Goal: Information Seeking & Learning: Learn about a topic

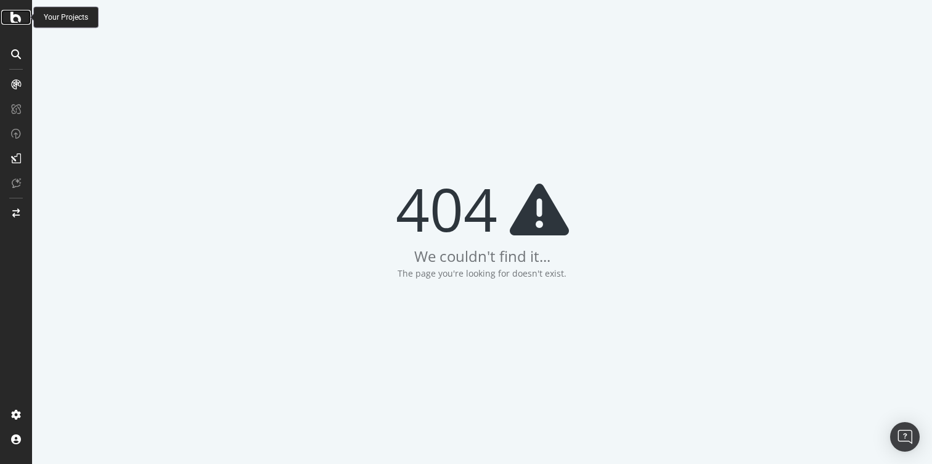
click at [22, 15] on div at bounding box center [16, 17] width 30 height 15
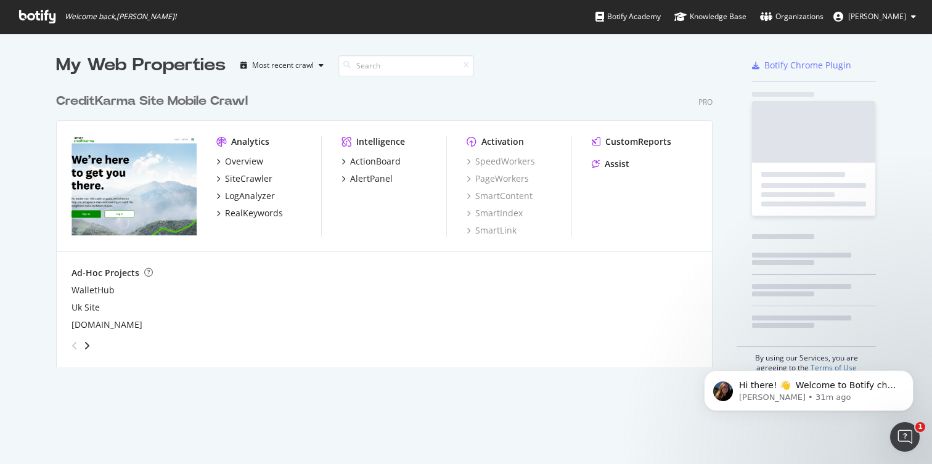
scroll to position [290, 667]
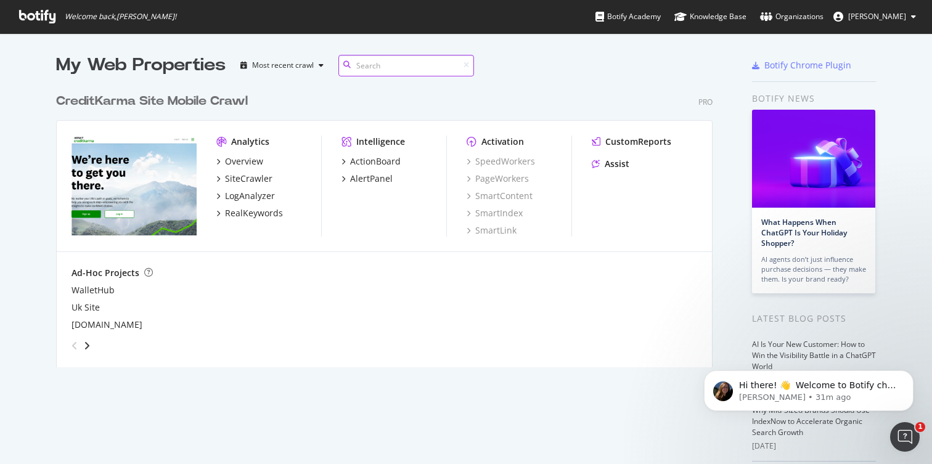
paste input "[URL][DOMAIN_NAME]"
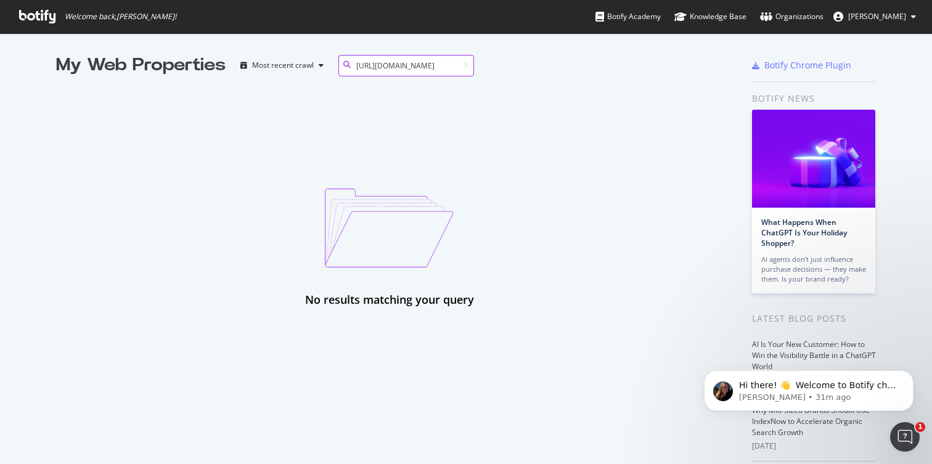
type input "[URL][DOMAIN_NAME]"
click at [464, 64] on icon at bounding box center [467, 65] width 6 height 7
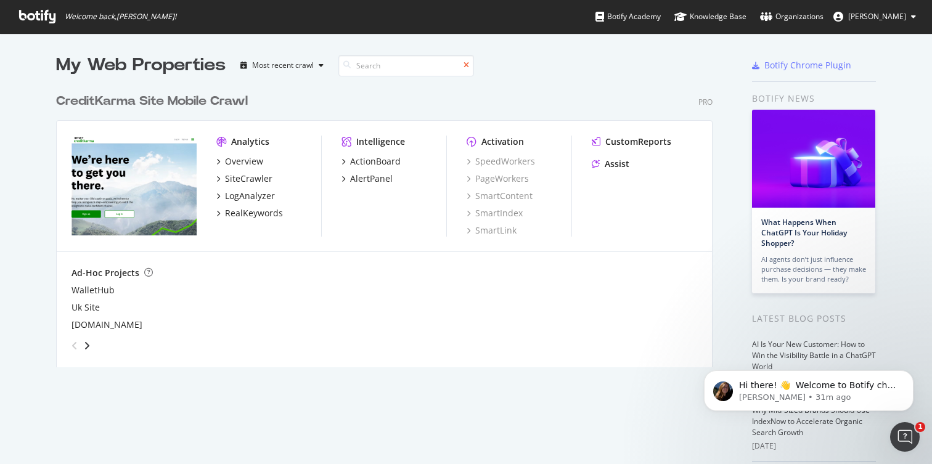
scroll to position [290, 667]
click at [252, 181] on div "SiteCrawler" at bounding box center [248, 179] width 47 height 12
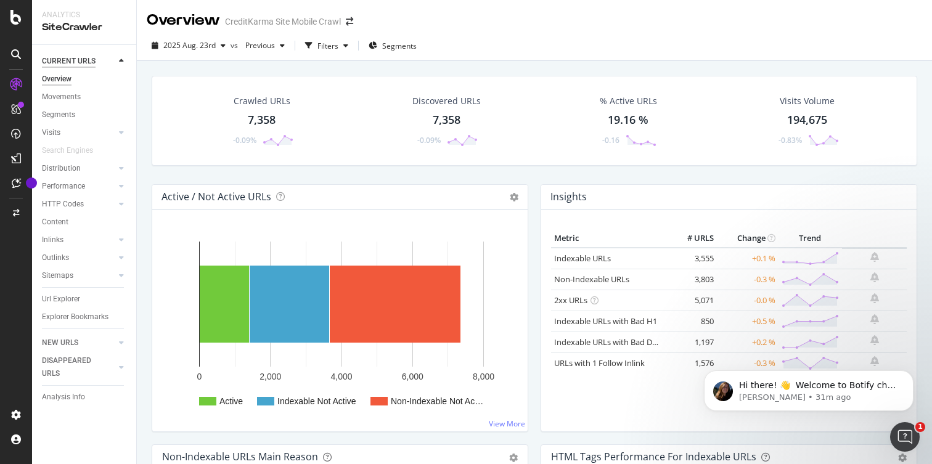
click at [62, 63] on div "CURRENT URLS" at bounding box center [69, 61] width 54 height 13
click at [14, 54] on icon at bounding box center [16, 54] width 10 height 10
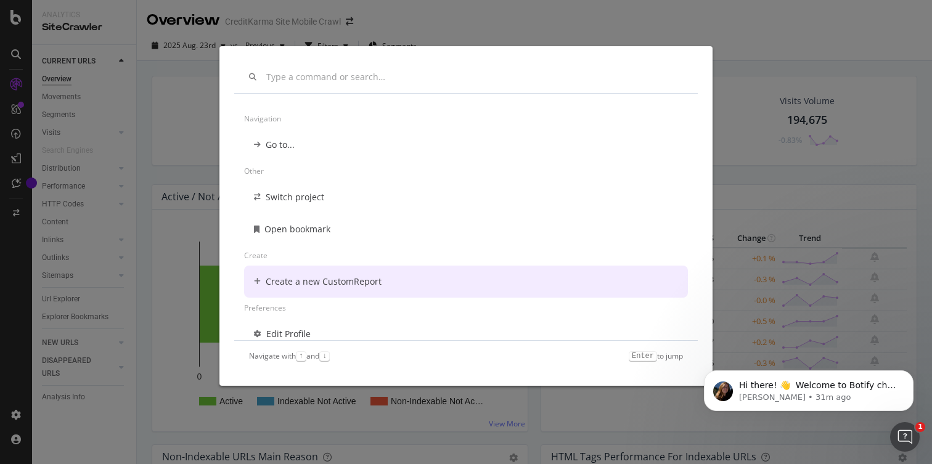
click at [815, 193] on div "Navigation Go to... Other Switch project Open bookmark Create Create a new Cust…" at bounding box center [466, 232] width 932 height 464
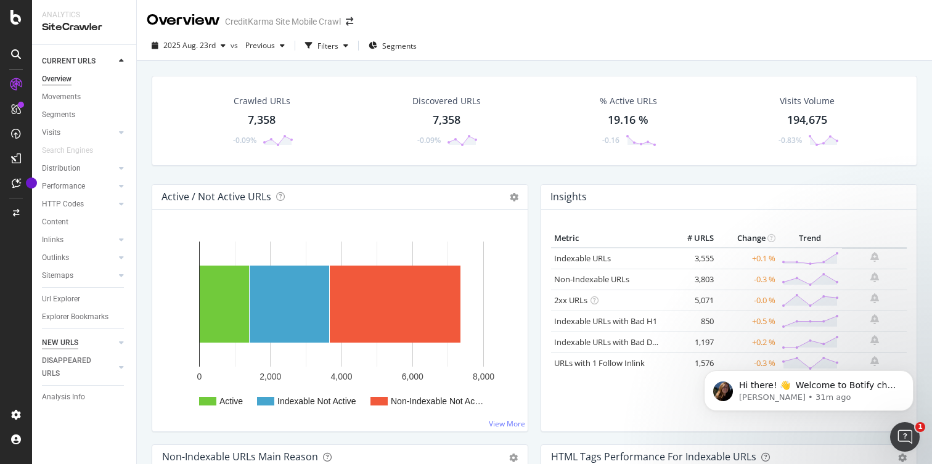
click at [72, 339] on div "NEW URLS" at bounding box center [60, 343] width 36 height 13
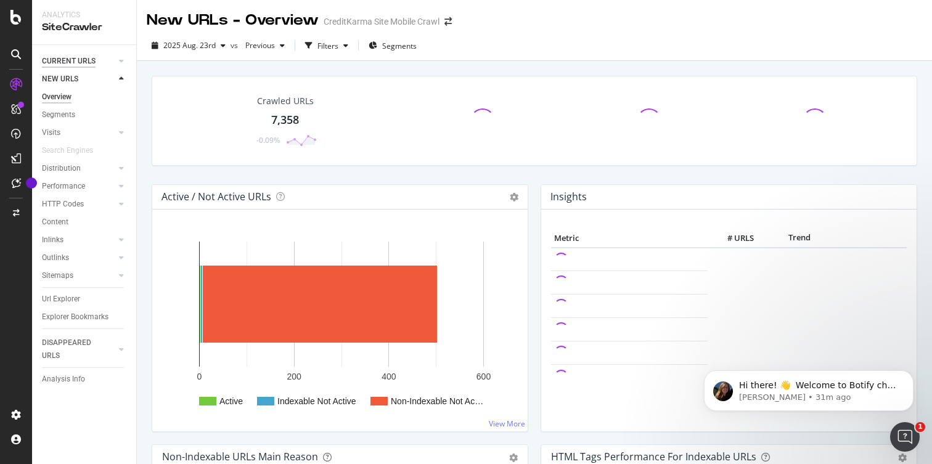
click at [72, 60] on div "CURRENT URLS" at bounding box center [69, 61] width 54 height 13
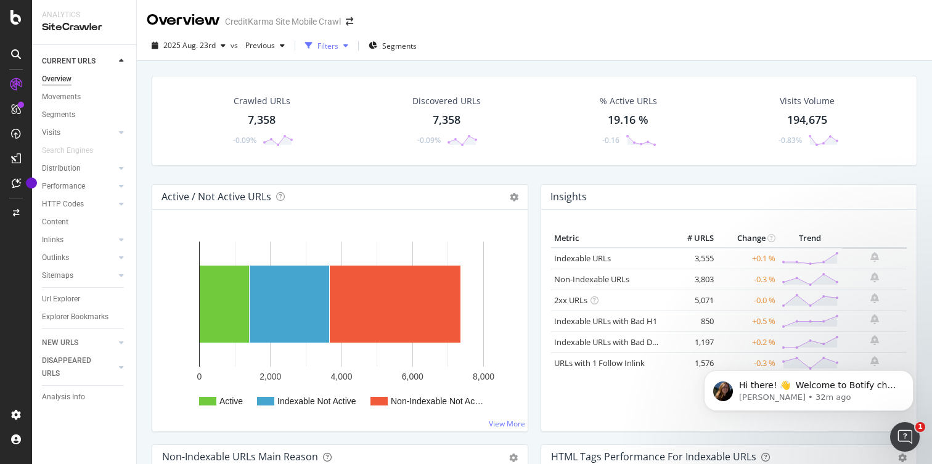
click at [332, 45] on div "Filters" at bounding box center [328, 46] width 21 height 10
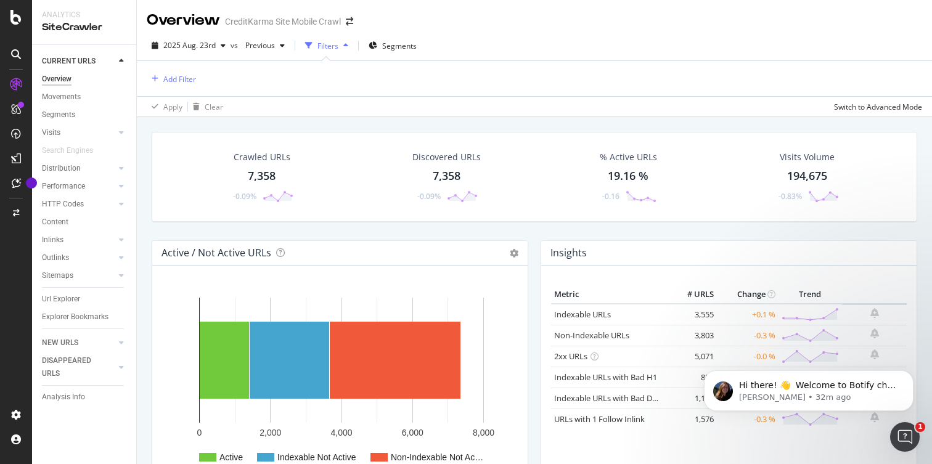
click at [332, 45] on div "Filters" at bounding box center [328, 46] width 21 height 10
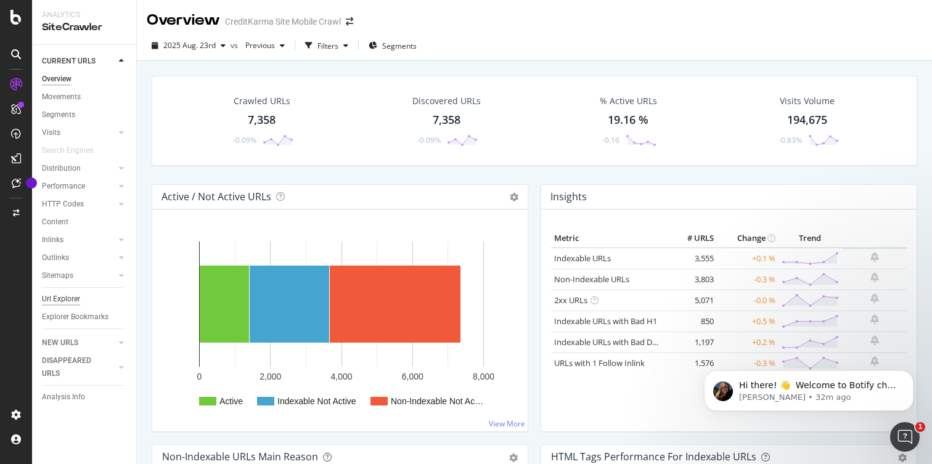
click at [75, 297] on div "Url Explorer" at bounding box center [61, 299] width 38 height 13
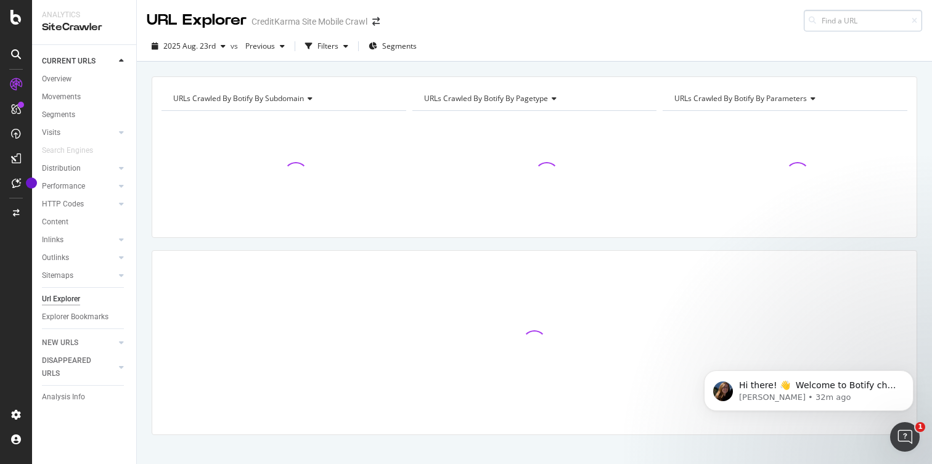
click at [863, 21] on input at bounding box center [863, 21] width 118 height 22
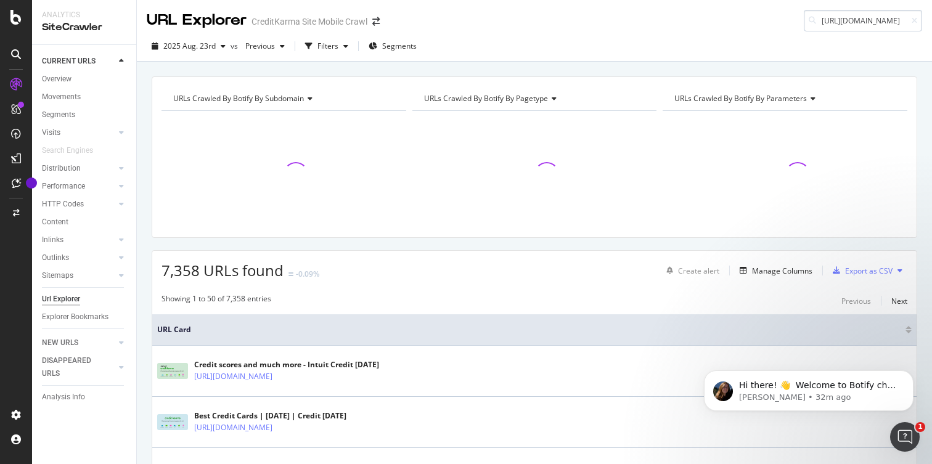
scroll to position [0, 78]
type input "[URL][DOMAIN_NAME]"
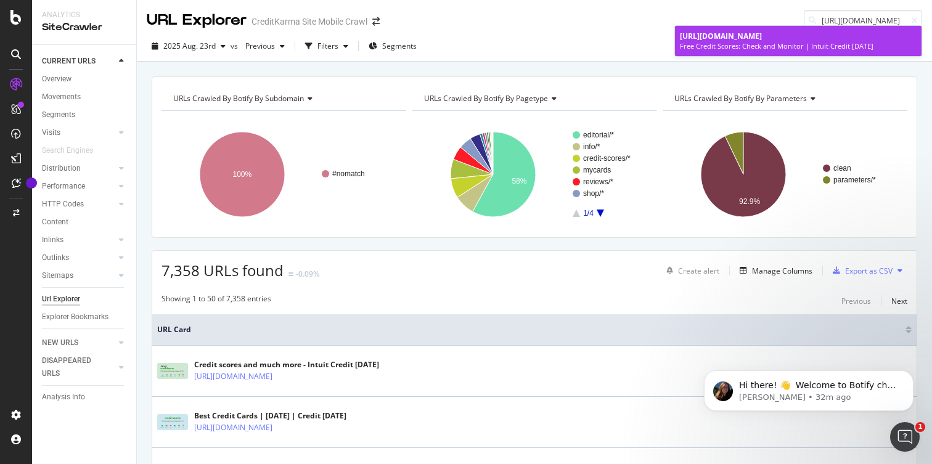
scroll to position [0, 0]
click at [762, 39] on span "[URL][DOMAIN_NAME]" at bounding box center [721, 36] width 82 height 10
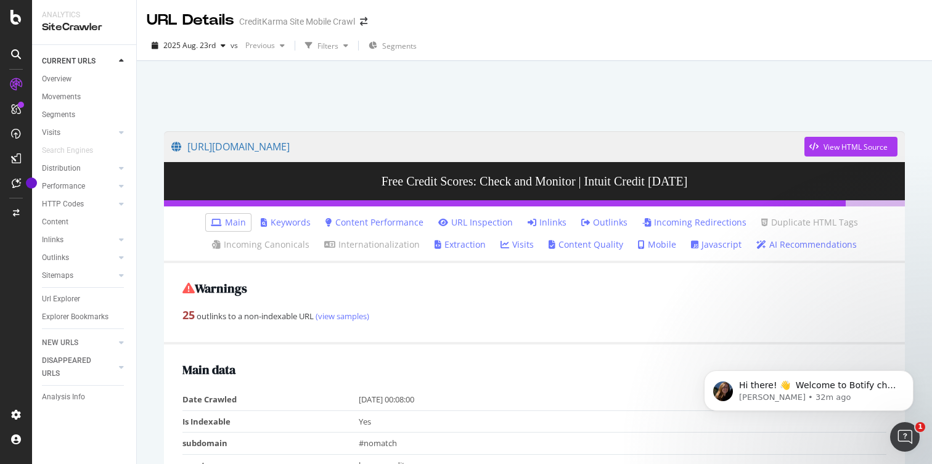
click at [242, 223] on link "Main" at bounding box center [228, 222] width 35 height 12
click at [728, 245] on link "Javascript" at bounding box center [716, 245] width 51 height 12
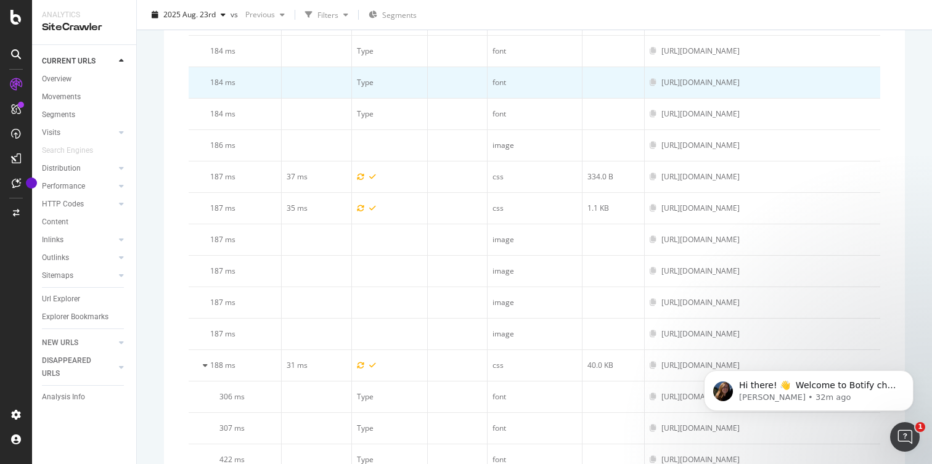
scroll to position [93, 0]
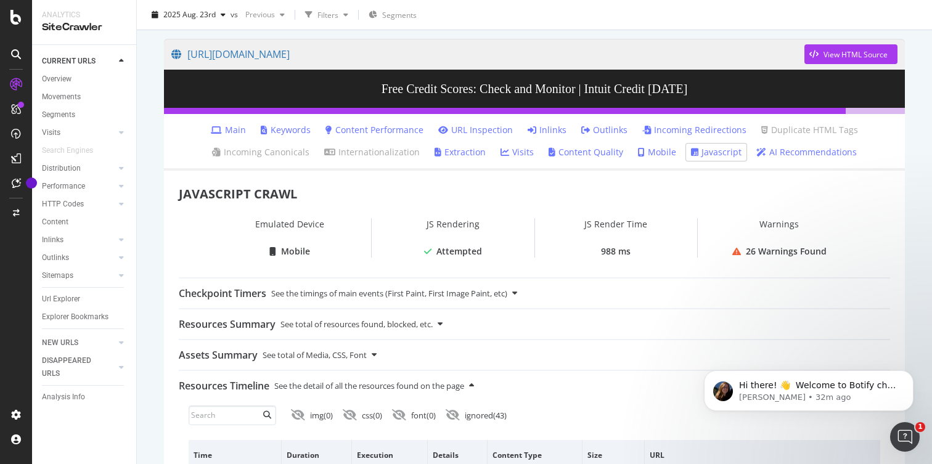
click at [302, 251] on div "Mobile" at bounding box center [295, 251] width 29 height 12
click at [517, 295] on icon at bounding box center [514, 293] width 5 height 8
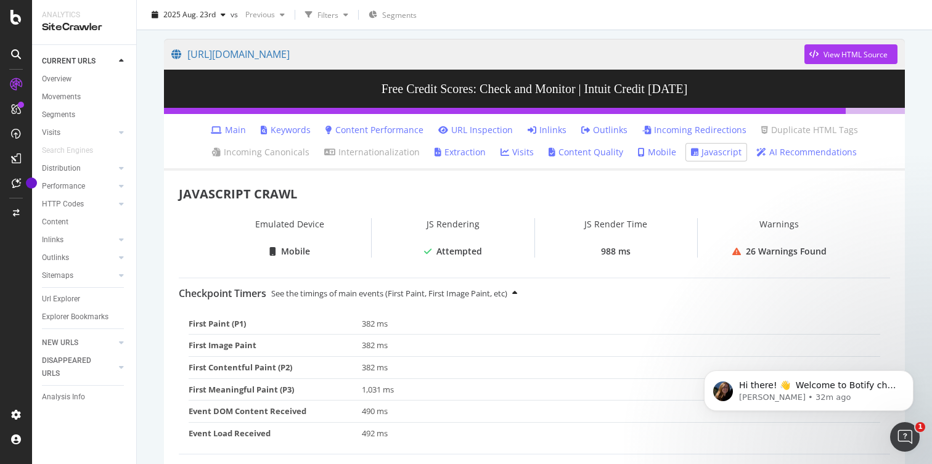
click at [517, 295] on icon at bounding box center [514, 293] width 5 height 8
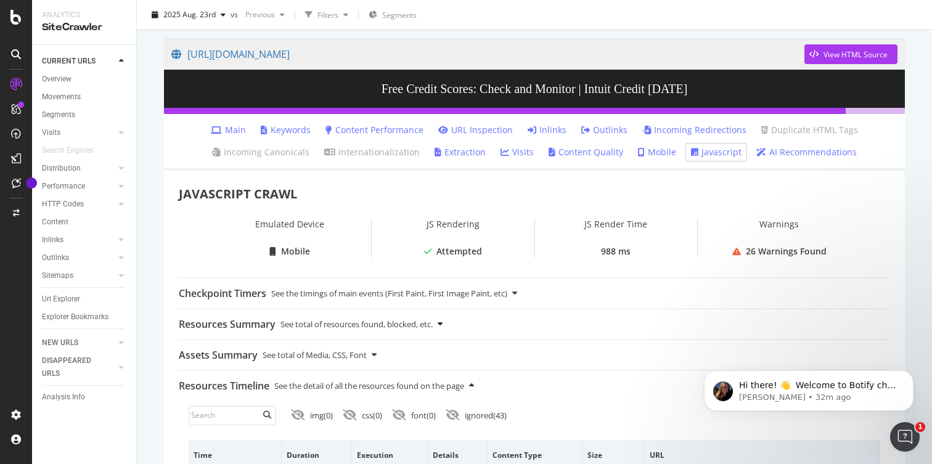
click at [443, 328] on icon at bounding box center [440, 324] width 5 height 8
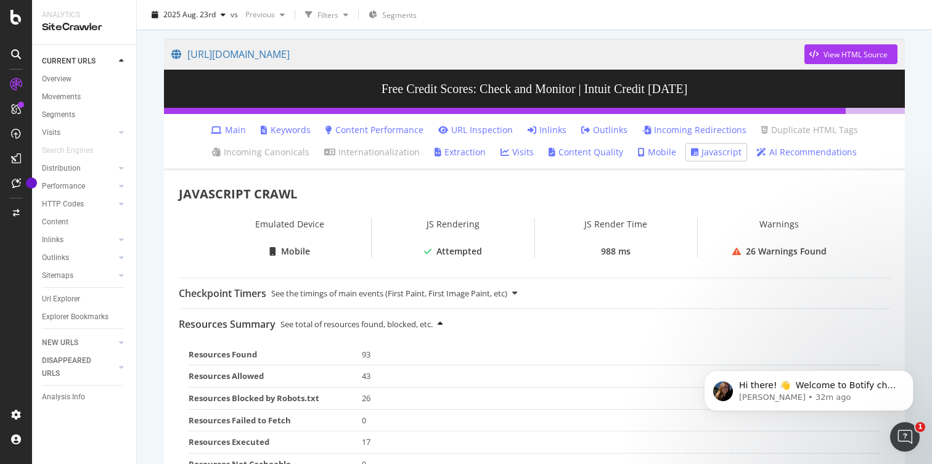
click at [443, 328] on icon at bounding box center [440, 324] width 5 height 8
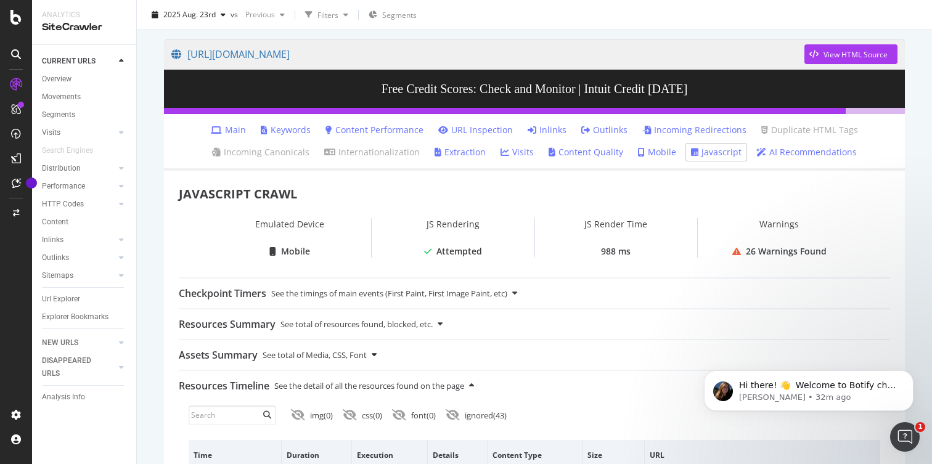
click at [375, 358] on icon at bounding box center [374, 355] width 5 height 8
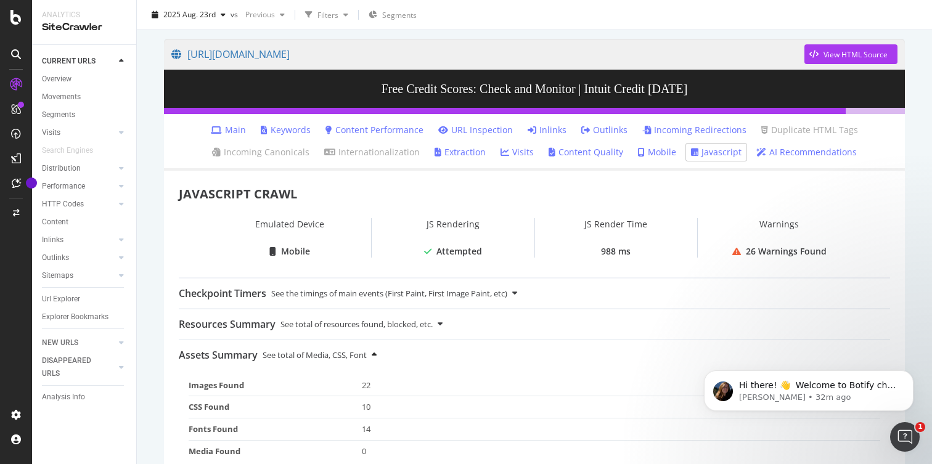
click at [375, 358] on icon at bounding box center [374, 355] width 5 height 8
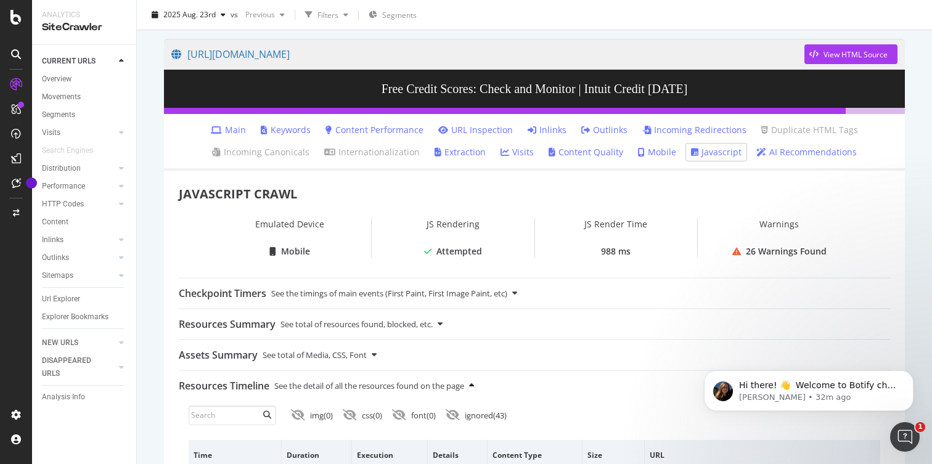
click at [464, 386] on div "See the detail of all the resources found on the page" at bounding box center [369, 386] width 190 height 30
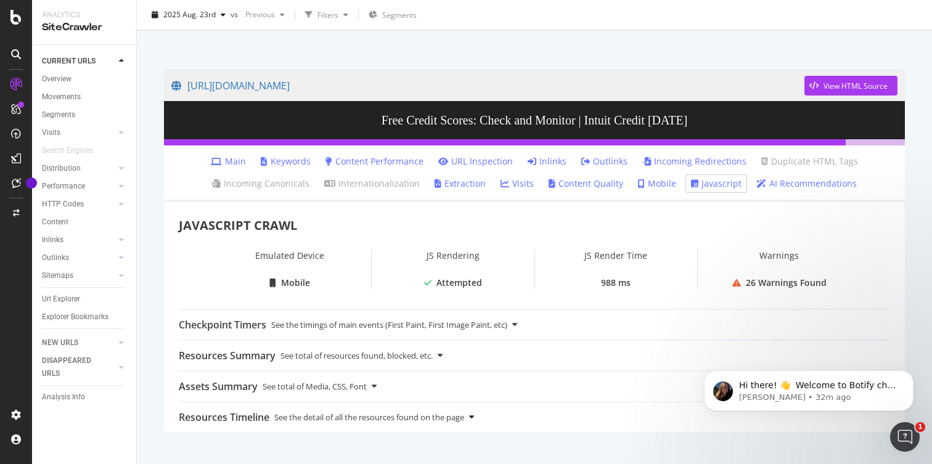
click at [474, 426] on div at bounding box center [471, 418] width 5 height 30
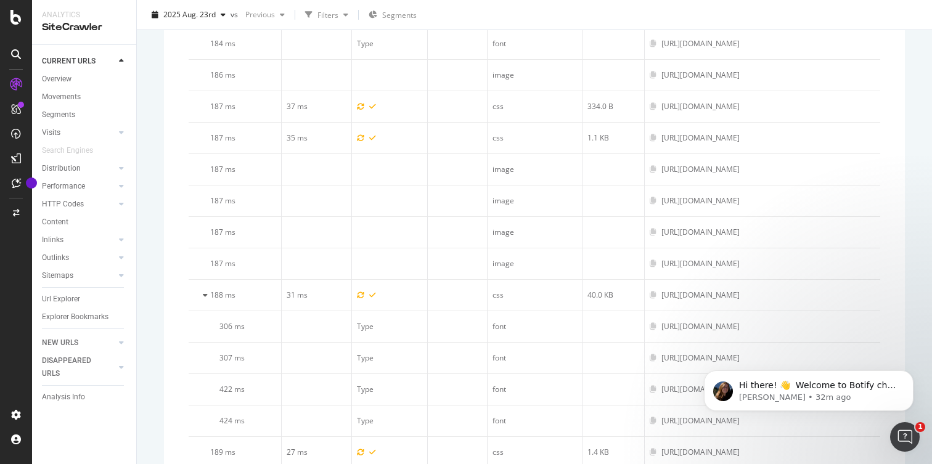
scroll to position [0, 0]
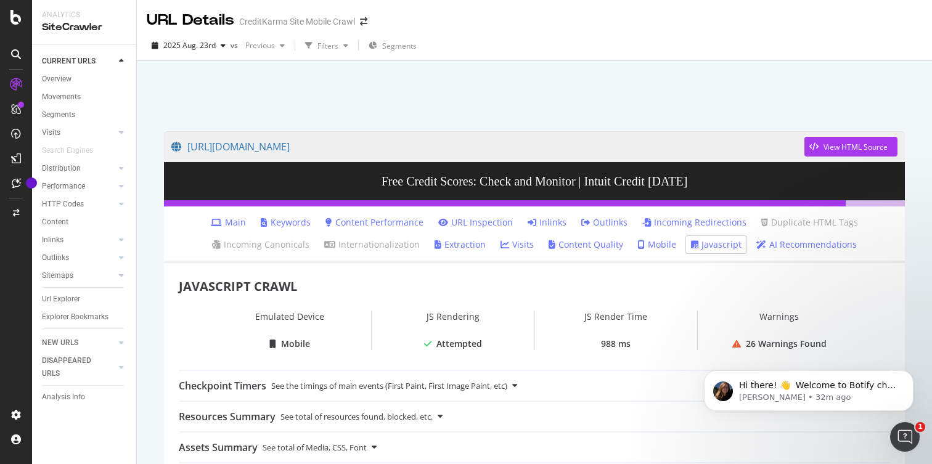
click at [477, 243] on link "Extraction" at bounding box center [460, 245] width 51 height 12
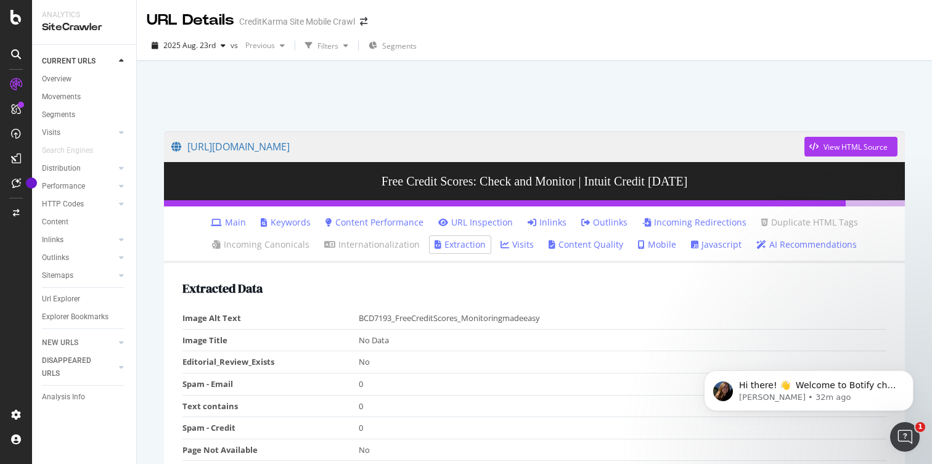
click at [239, 220] on link "Main" at bounding box center [228, 222] width 35 height 12
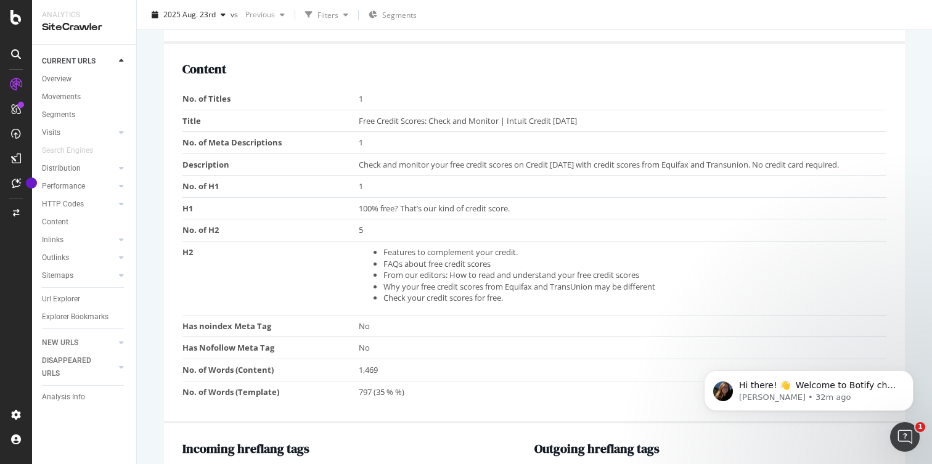
scroll to position [771, 0]
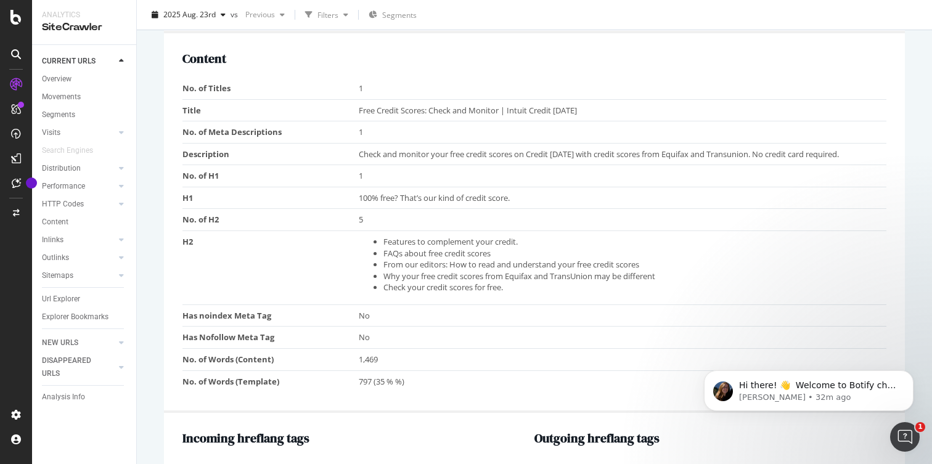
click at [458, 257] on li "FAQs about free credit scores" at bounding box center [633, 254] width 498 height 12
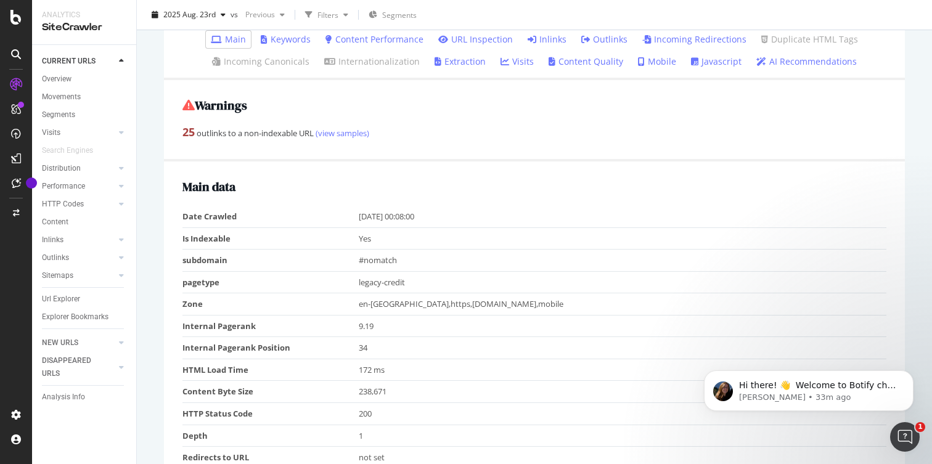
scroll to position [0, 0]
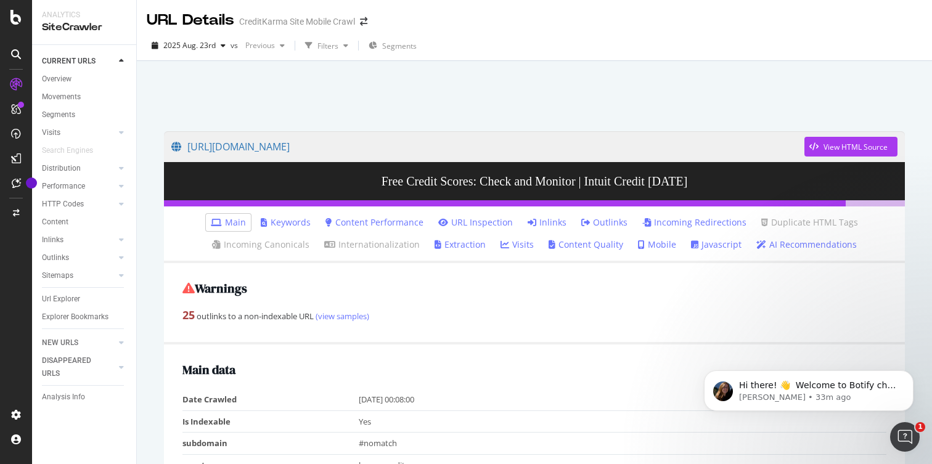
click at [715, 245] on link "Javascript" at bounding box center [716, 245] width 51 height 12
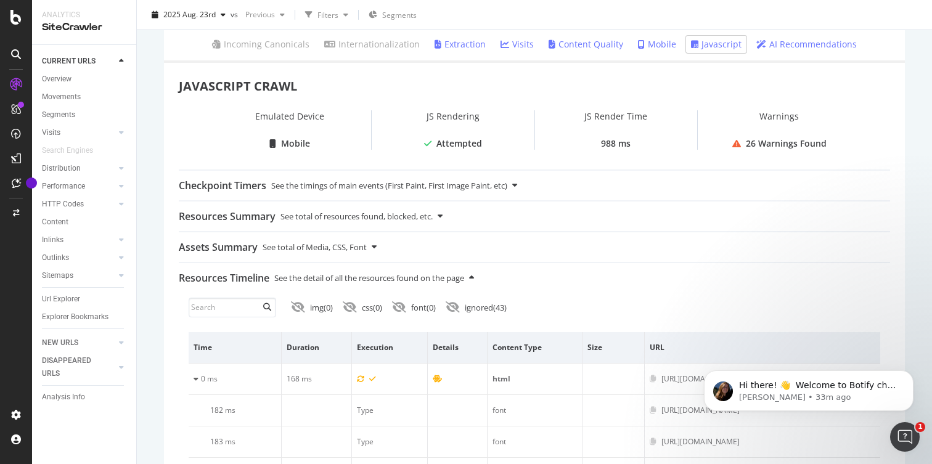
scroll to position [201, 0]
click at [374, 250] on icon at bounding box center [374, 246] width 5 height 8
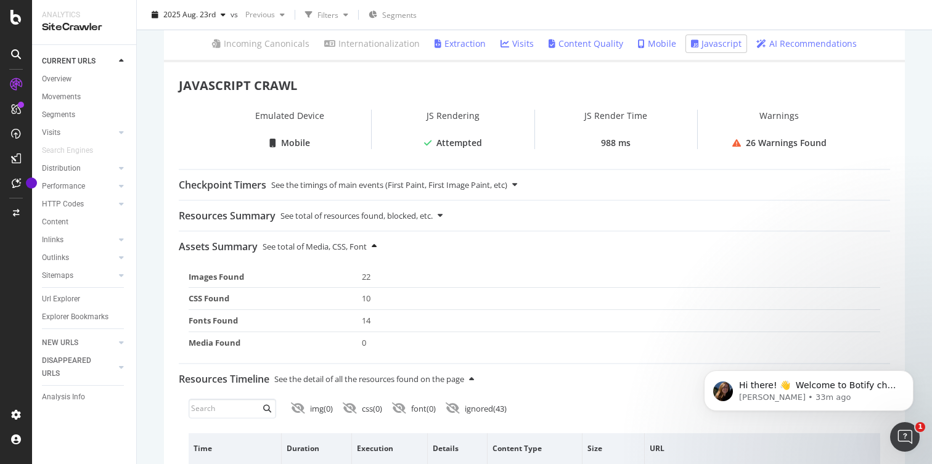
click at [374, 249] on icon at bounding box center [374, 246] width 5 height 8
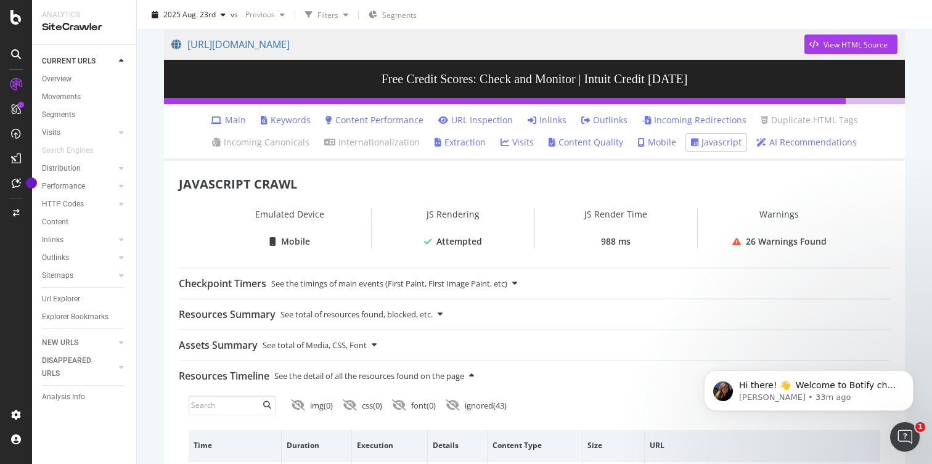
scroll to position [99, 0]
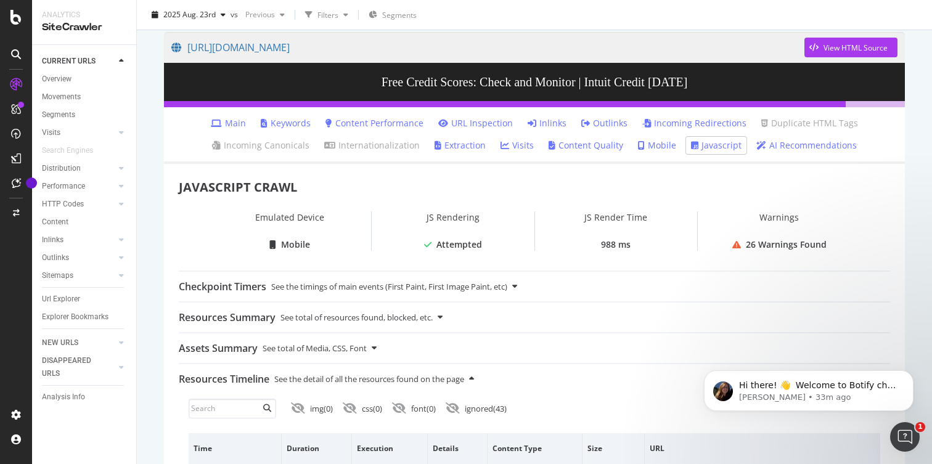
click at [655, 140] on link "Mobile" at bounding box center [657, 145] width 38 height 12
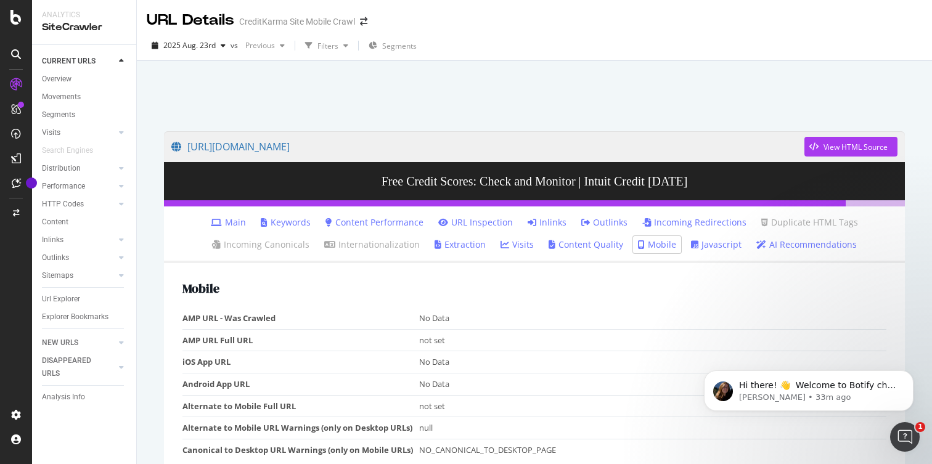
scroll to position [61, 0]
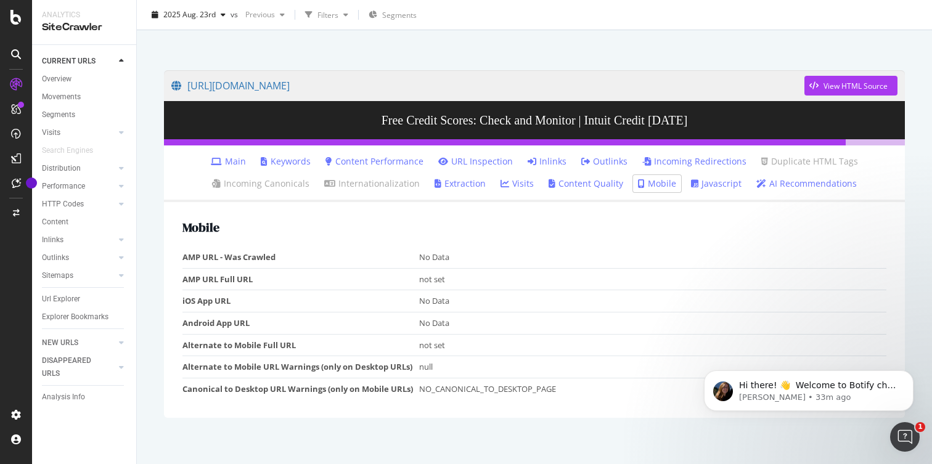
click at [709, 180] on link "Javascript" at bounding box center [716, 184] width 51 height 12
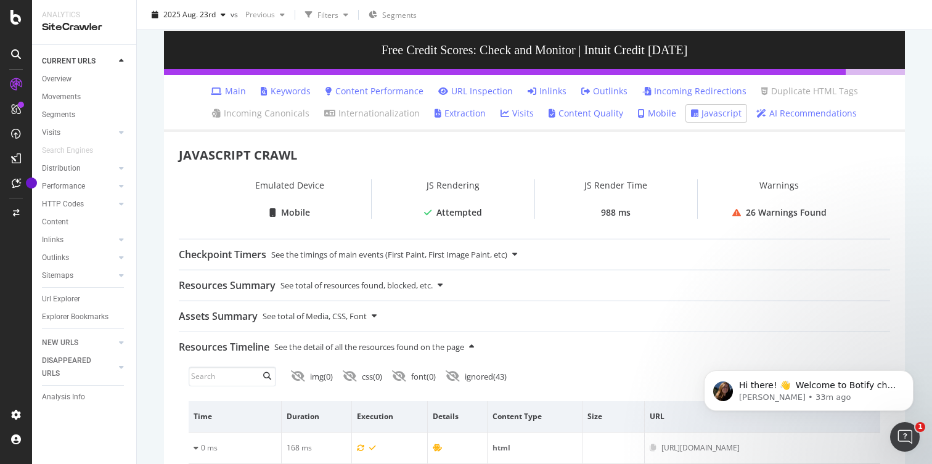
scroll to position [141, 0]
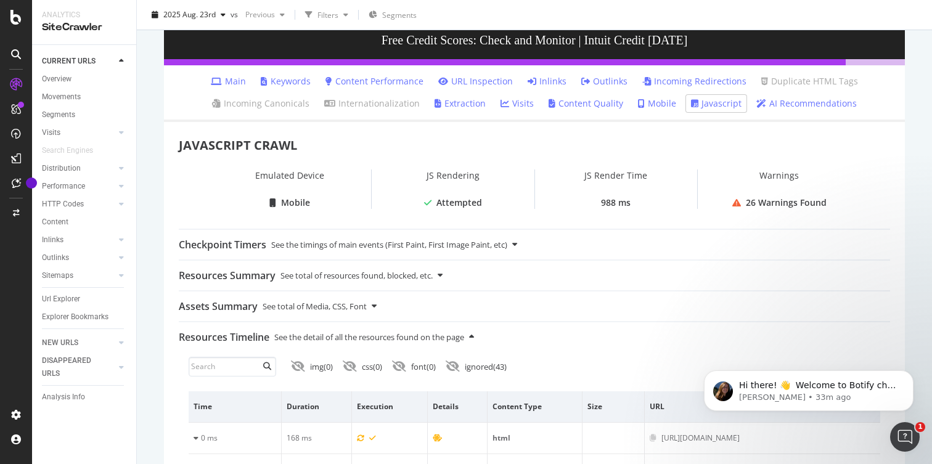
click at [453, 179] on div "JS Rendering" at bounding box center [453, 183] width 163 height 27
click at [458, 209] on div "Attempted" at bounding box center [460, 203] width 46 height 12
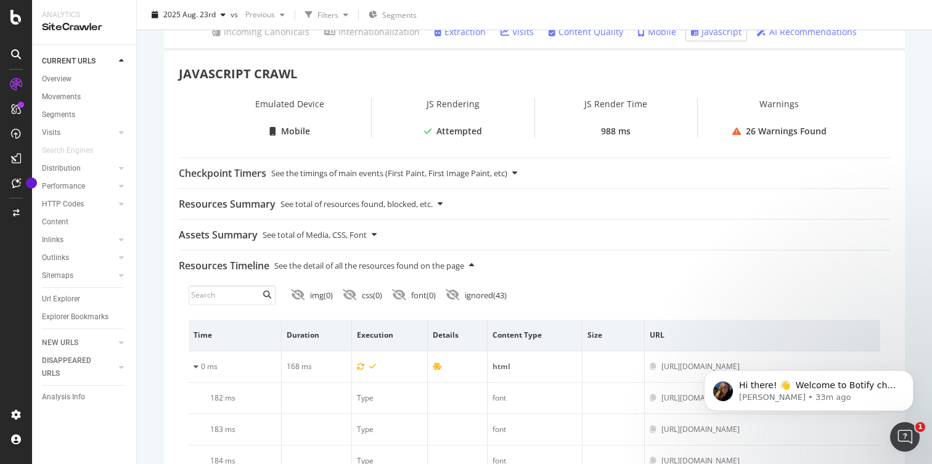
scroll to position [215, 0]
click at [377, 233] on icon at bounding box center [374, 233] width 5 height 8
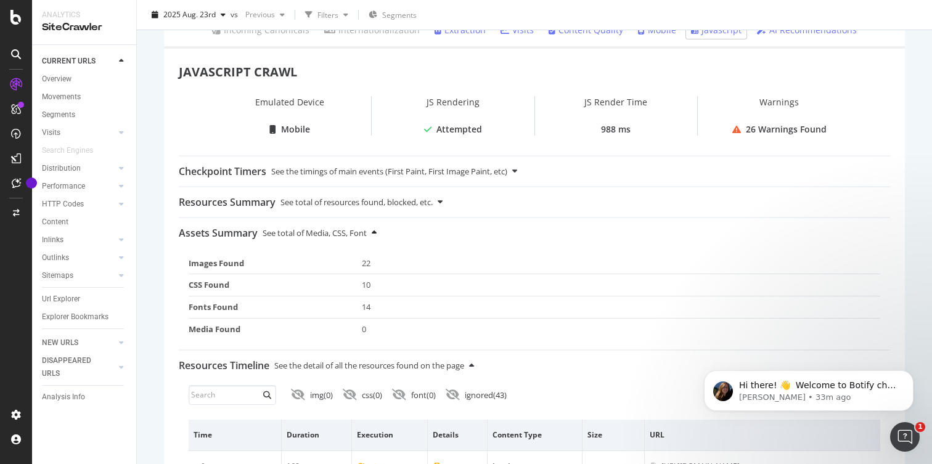
click at [377, 233] on icon at bounding box center [374, 233] width 5 height 8
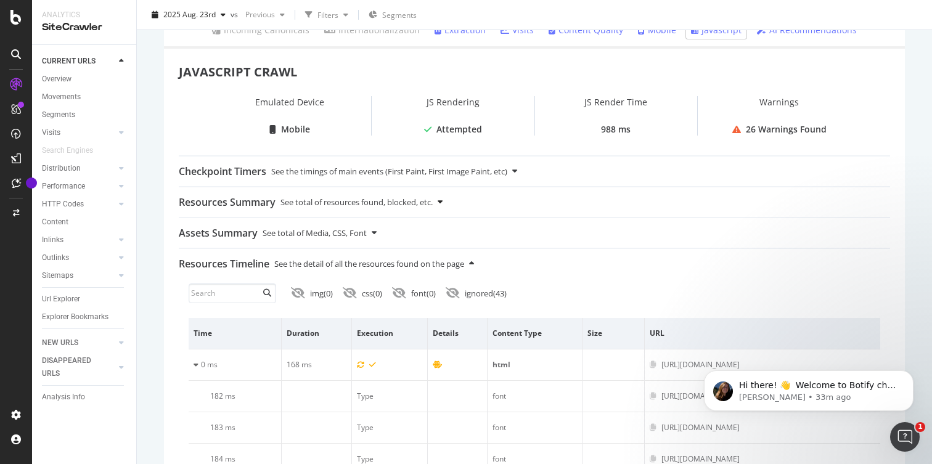
click at [443, 203] on icon at bounding box center [440, 202] width 5 height 8
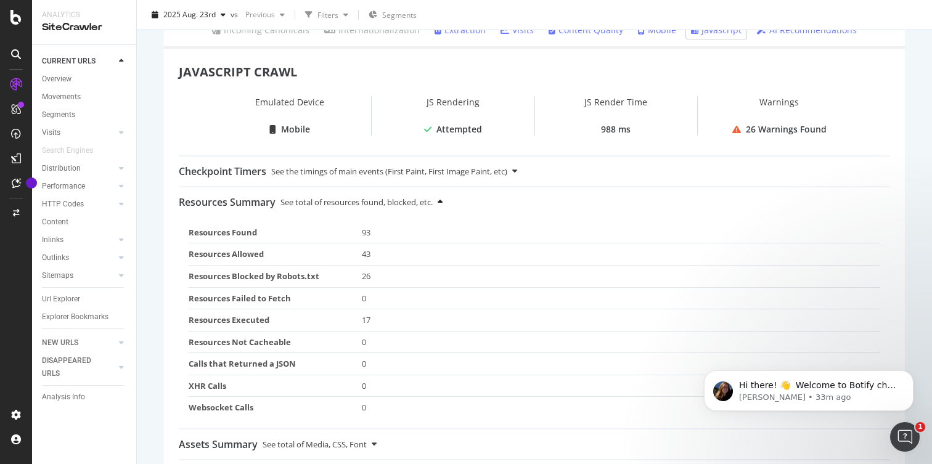
click at [443, 203] on icon at bounding box center [440, 202] width 5 height 8
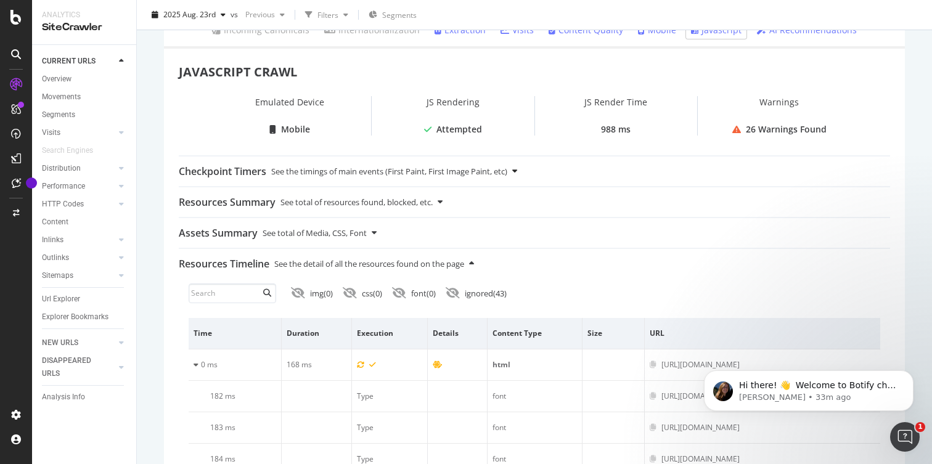
click at [516, 175] on div "Checkpoint Timers See the timings of main events (First Paint, First Image Pain…" at bounding box center [535, 172] width 712 height 30
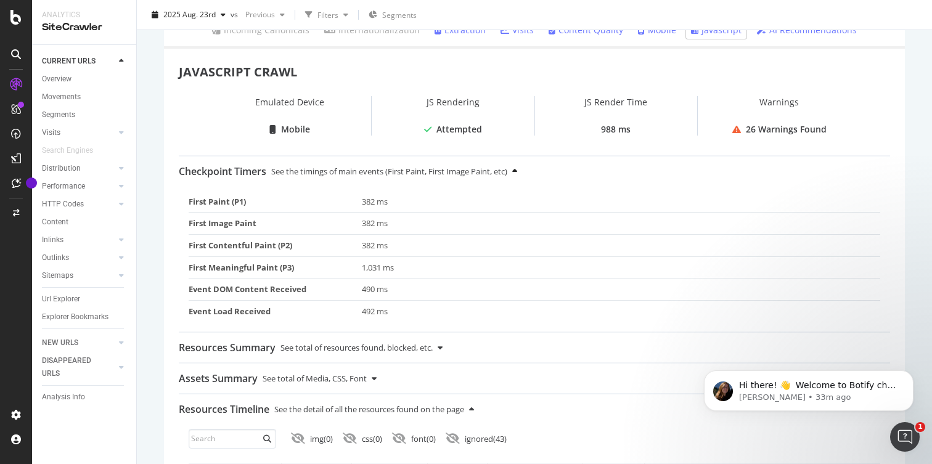
click at [514, 174] on div "Checkpoint Timers See the timings of main events (First Paint, First Image Pain…" at bounding box center [535, 172] width 712 height 30
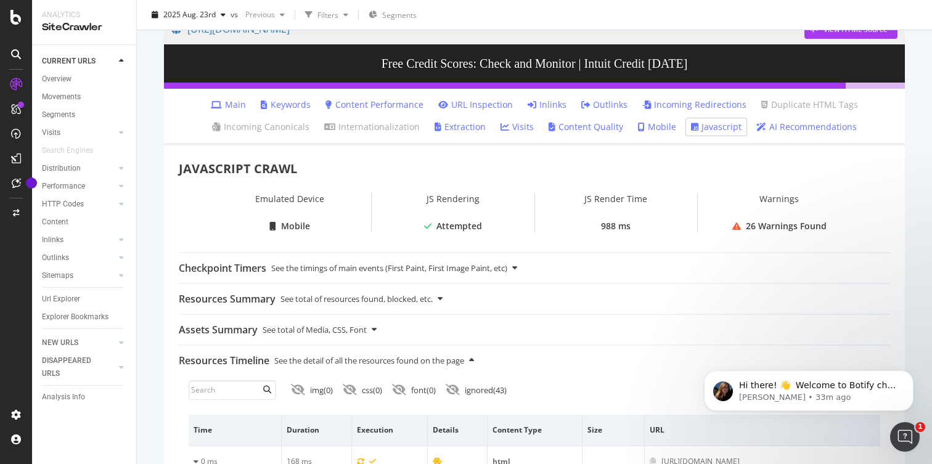
scroll to position [0, 0]
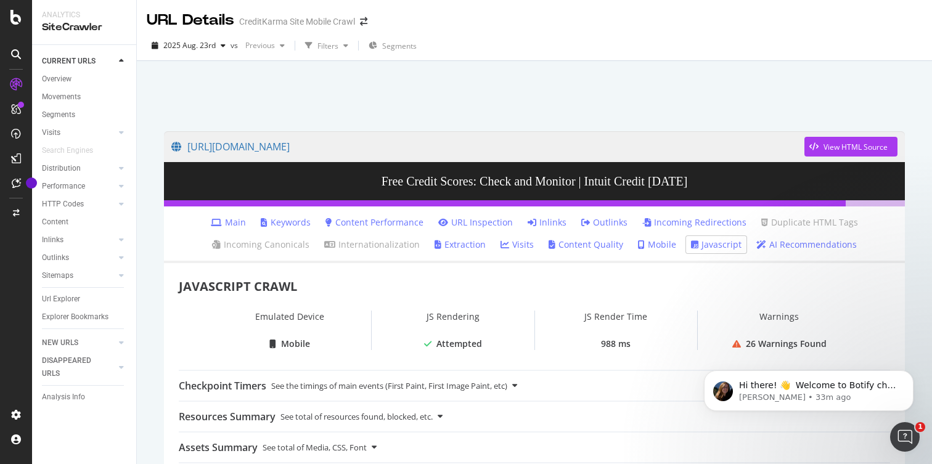
click at [487, 224] on link "URL Inspection" at bounding box center [475, 222] width 75 height 12
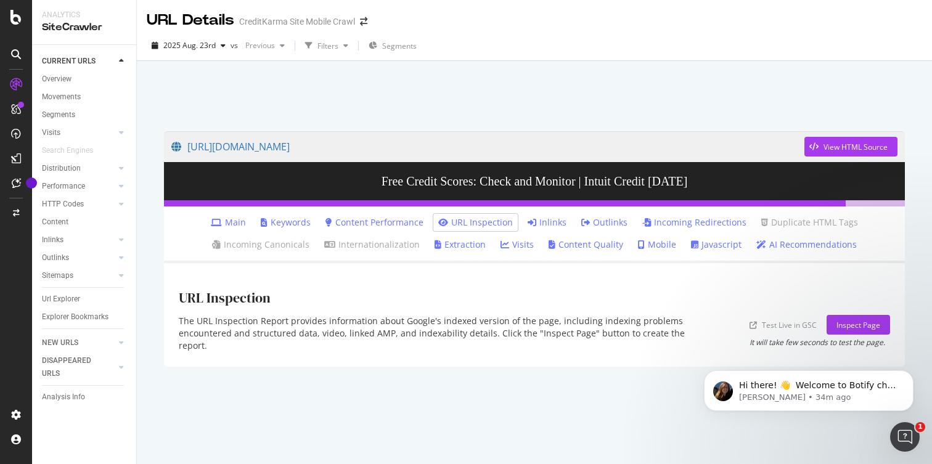
click at [477, 245] on link "Extraction" at bounding box center [460, 245] width 51 height 12
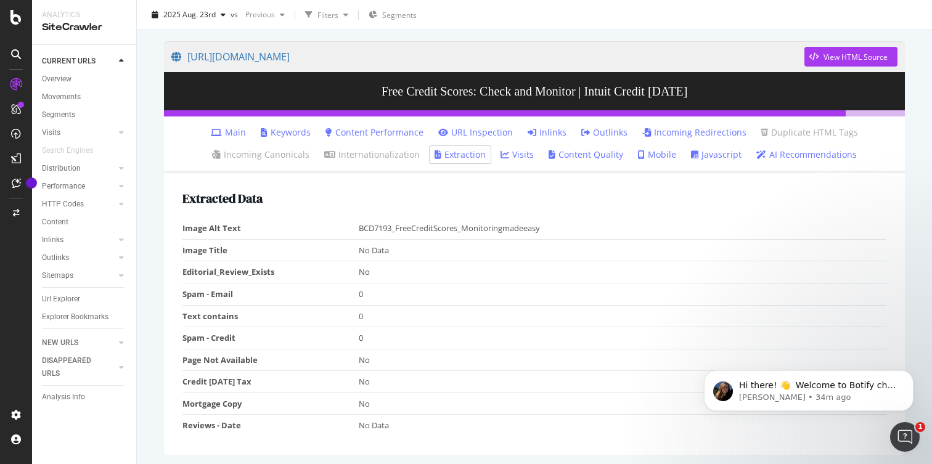
scroll to position [94, 0]
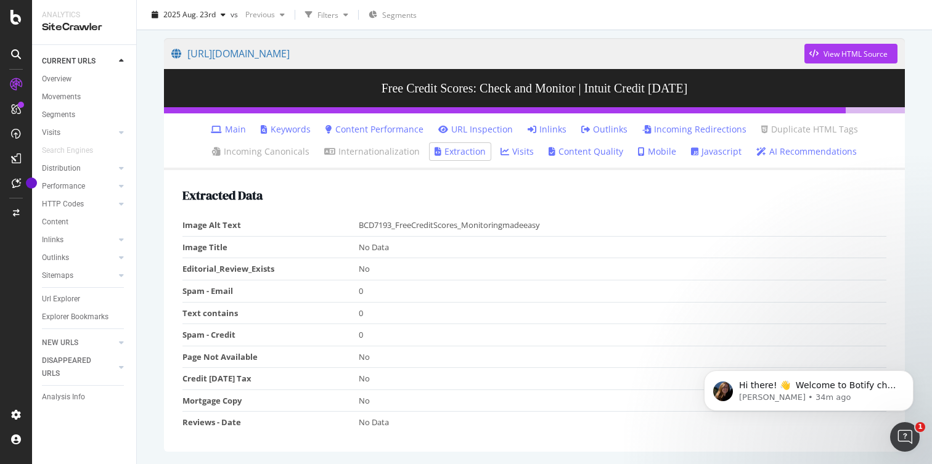
click at [526, 156] on link "Visits" at bounding box center [517, 152] width 33 height 12
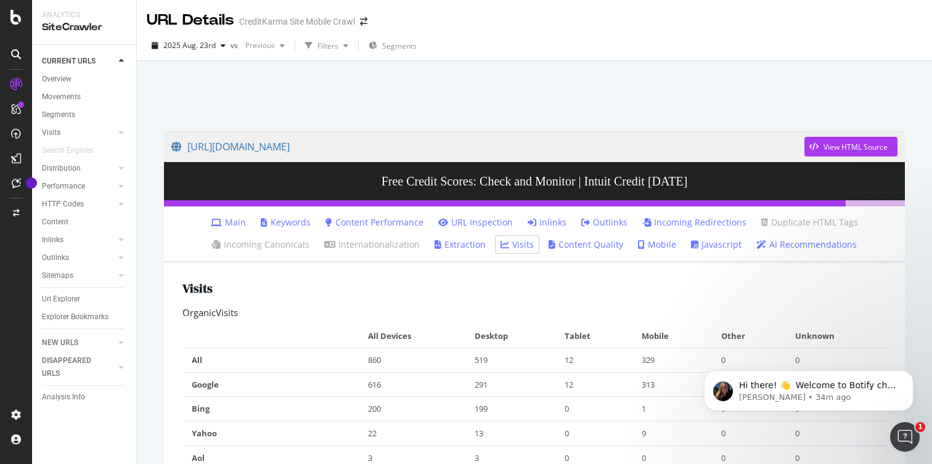
click at [577, 244] on link "Content Quality" at bounding box center [586, 245] width 75 height 12
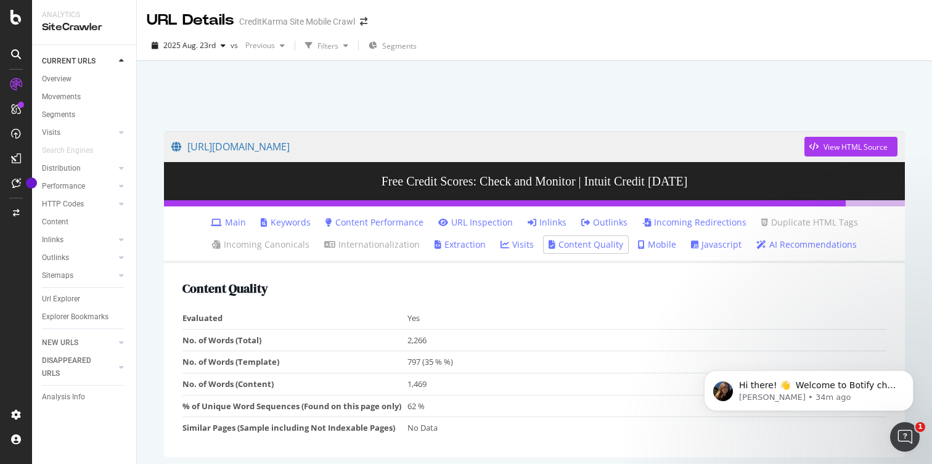
scroll to position [49, 0]
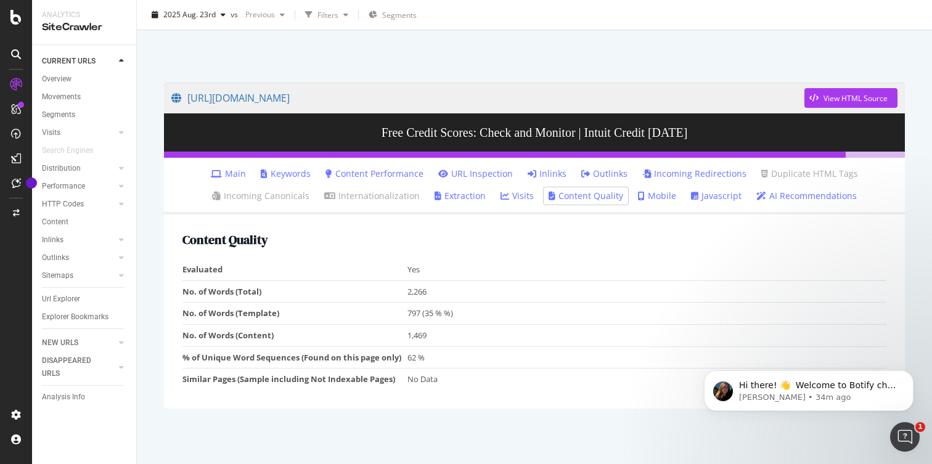
click at [657, 197] on link "Mobile" at bounding box center [657, 196] width 38 height 12
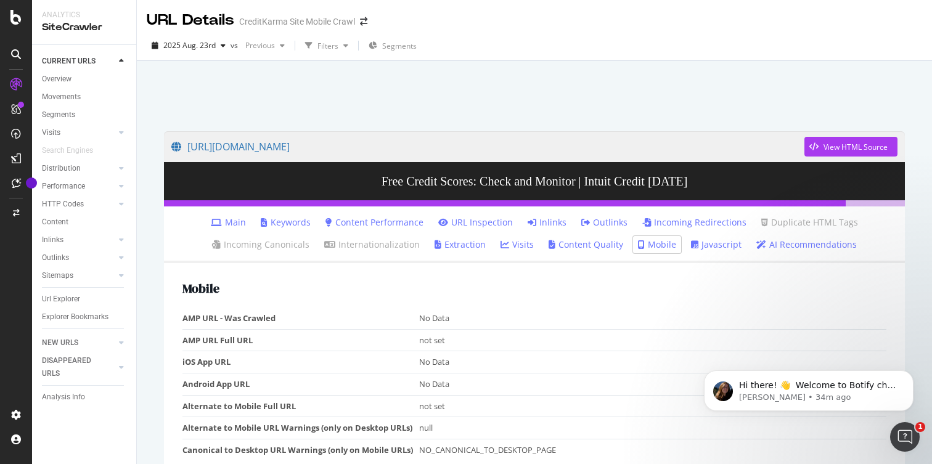
scroll to position [61, 0]
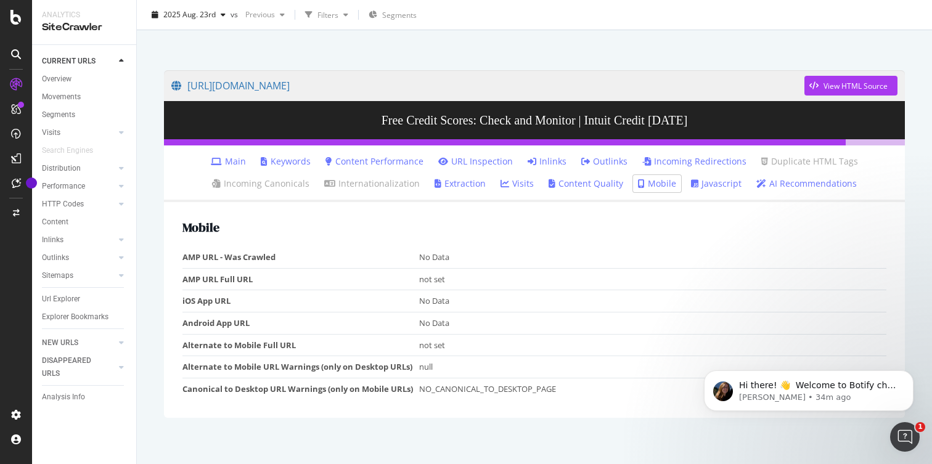
click at [804, 184] on link "AI Recommendations" at bounding box center [807, 184] width 101 height 12
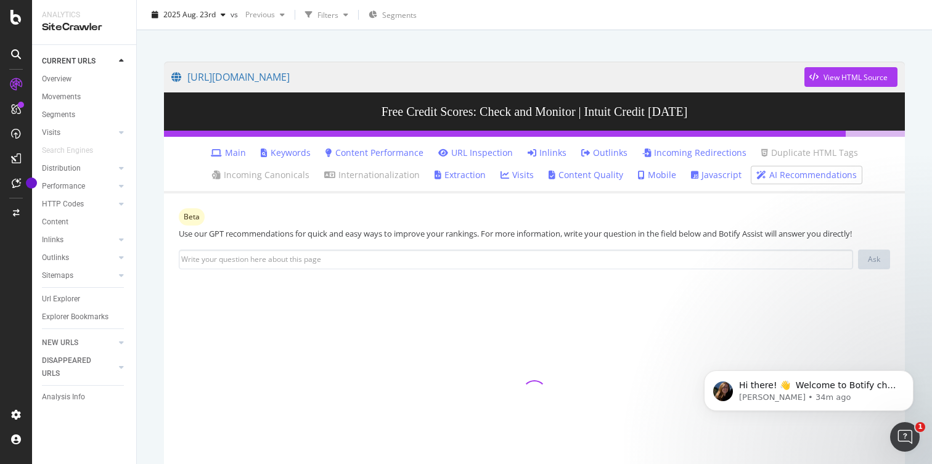
scroll to position [65, 0]
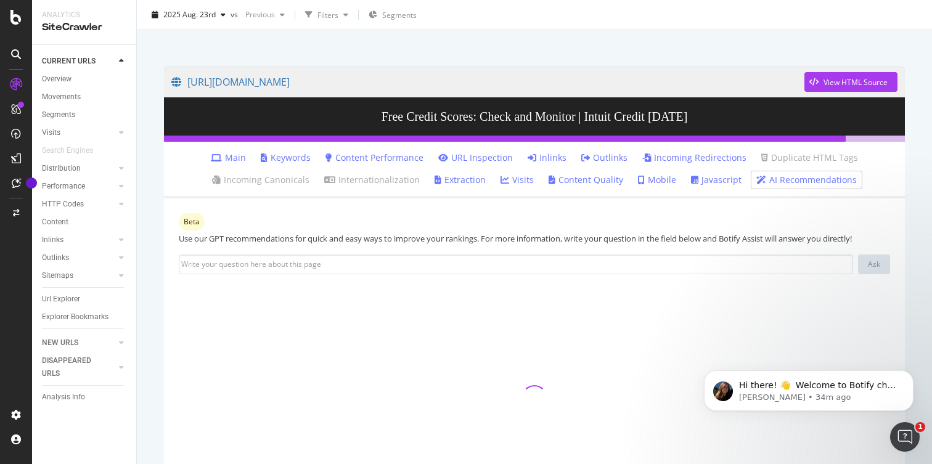
click at [241, 158] on link "Main" at bounding box center [228, 158] width 35 height 12
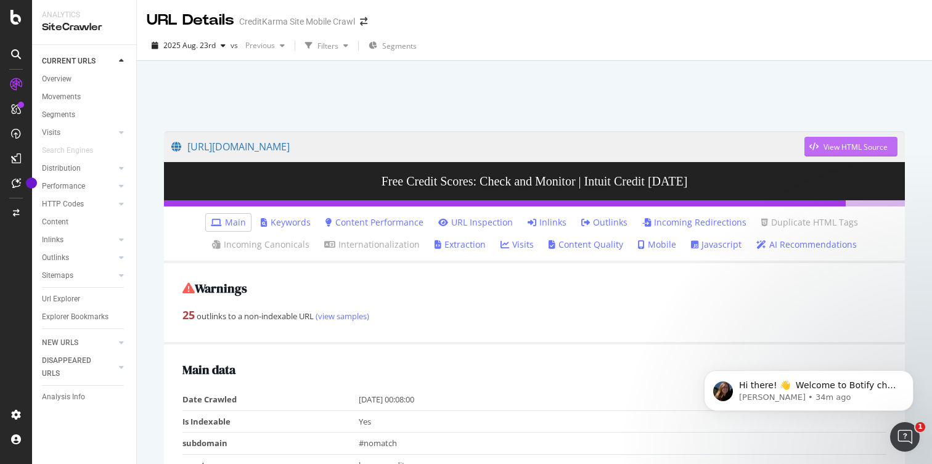
click at [866, 142] on div "View HTML Source" at bounding box center [856, 147] width 64 height 10
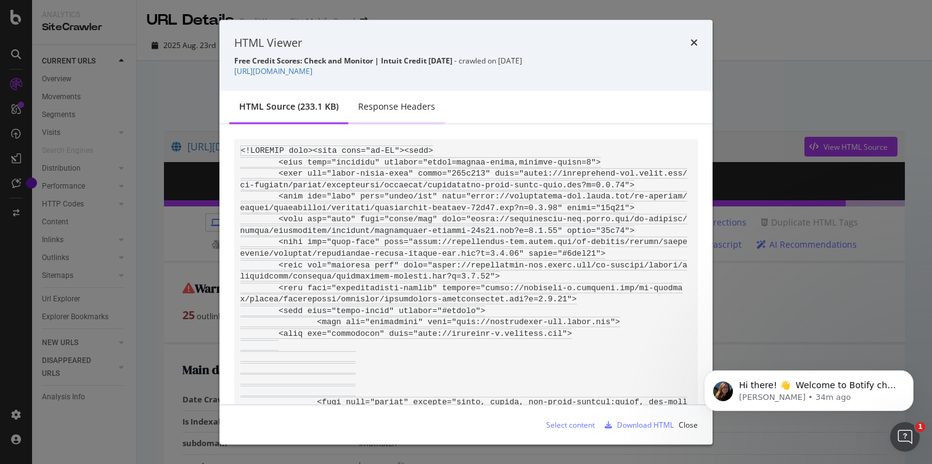
click at [416, 107] on div "Response Headers" at bounding box center [396, 107] width 77 height 12
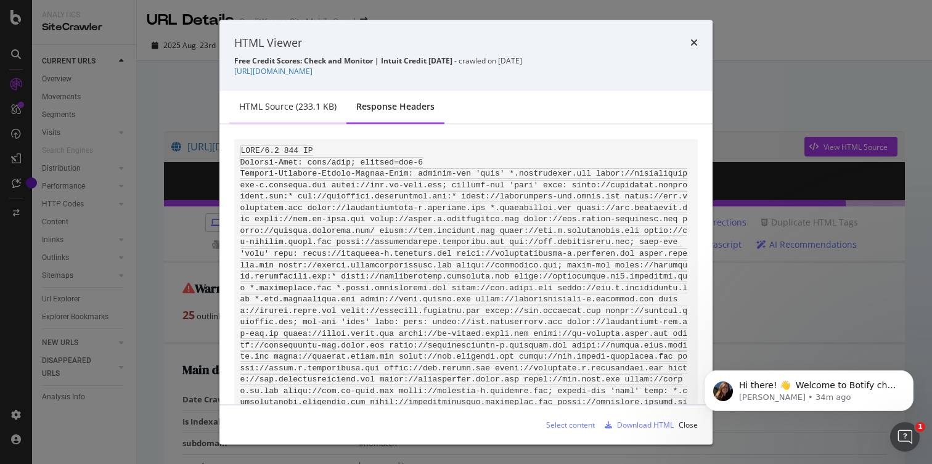
click at [278, 105] on div "HTML source (233.1 KB)" at bounding box center [287, 107] width 97 height 12
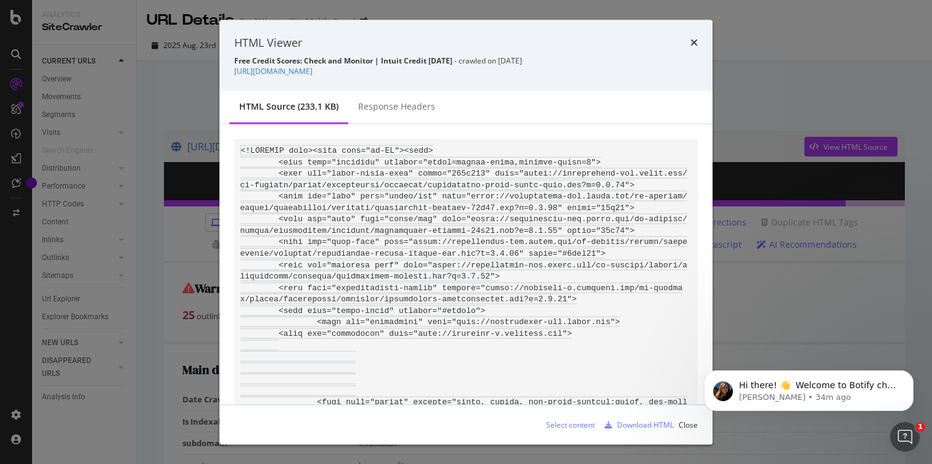
click at [699, 42] on div "HTML Viewer Free Credit Scores: Check and Monitor | Intuit Credit [DATE] - craw…" at bounding box center [466, 56] width 493 height 72
click at [694, 41] on icon "times" at bounding box center [694, 43] width 7 height 10
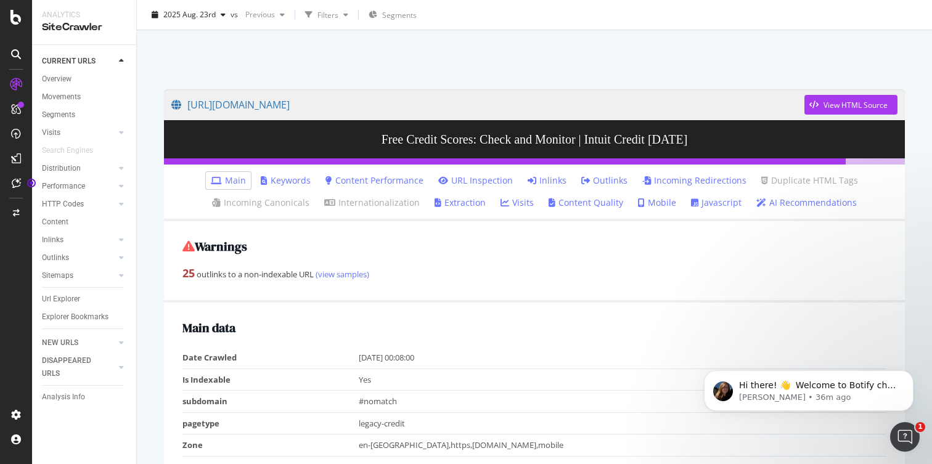
scroll to position [43, 0]
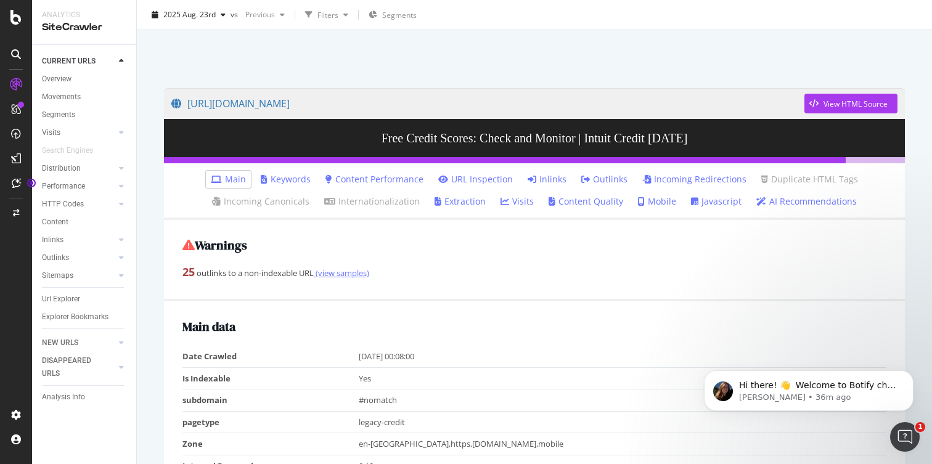
click at [361, 278] on link "(view samples)" at bounding box center [342, 273] width 56 height 11
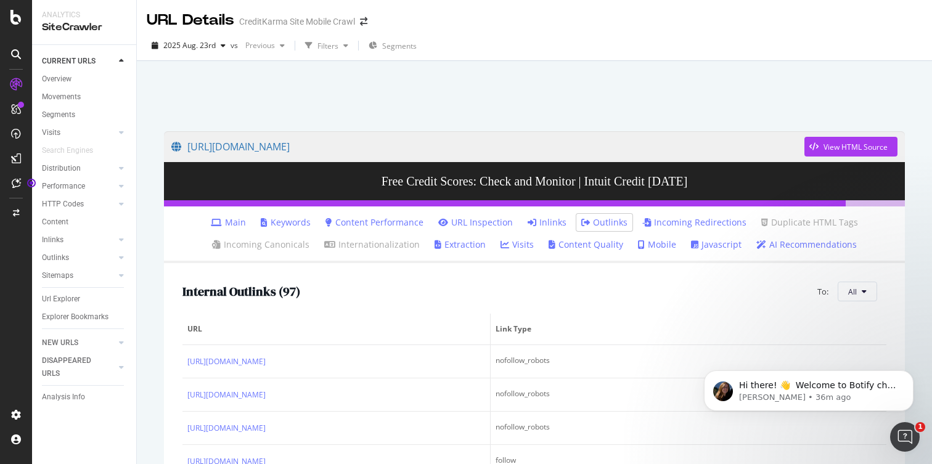
click at [702, 245] on link "Javascript" at bounding box center [716, 245] width 51 height 12
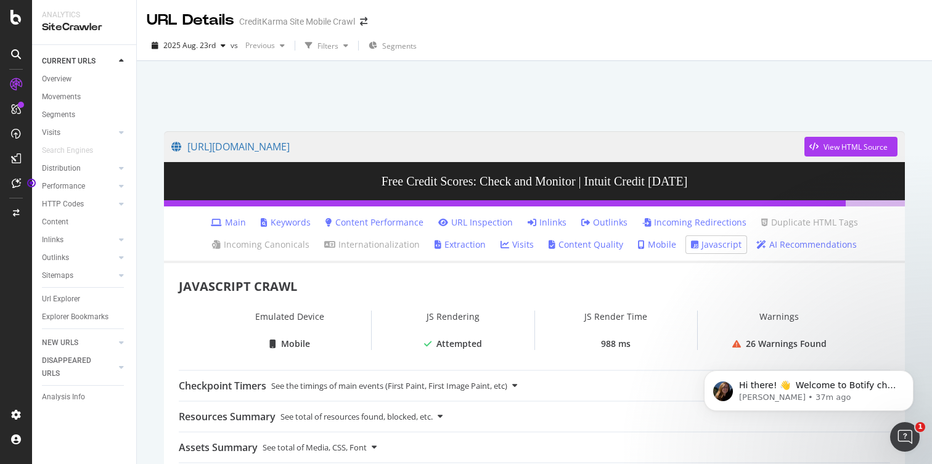
click at [667, 180] on h3 "Free Credit Scores: Check and Monitor | Intuit Credit [DATE]" at bounding box center [534, 181] width 741 height 38
drag, startPoint x: 846, startPoint y: 199, endPoint x: 891, endPoint y: 200, distance: 45.7
click at [895, 202] on div "[URL][DOMAIN_NAME] View HTML Source Free Credit Scores: Check and Monitor | Int…" at bounding box center [534, 168] width 741 height 75
click at [794, 182] on h3 "Free Credit Scores: Check and Monitor | Intuit Credit [DATE]" at bounding box center [534, 181] width 741 height 38
click at [647, 241] on link "Mobile" at bounding box center [657, 245] width 38 height 12
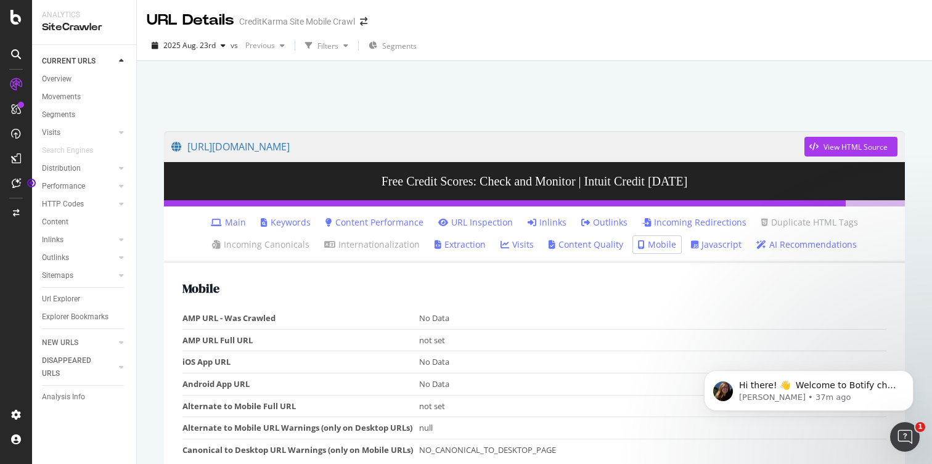
click at [704, 242] on link "Javascript" at bounding box center [716, 245] width 51 height 12
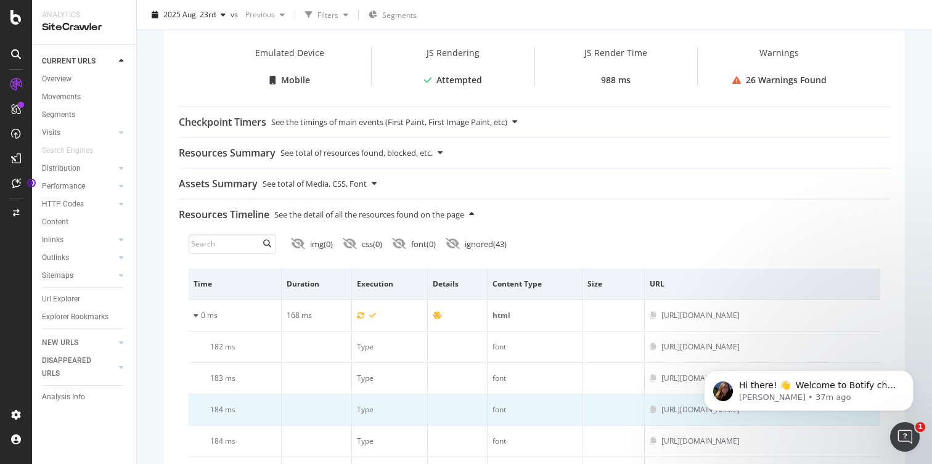
scroll to position [144, 0]
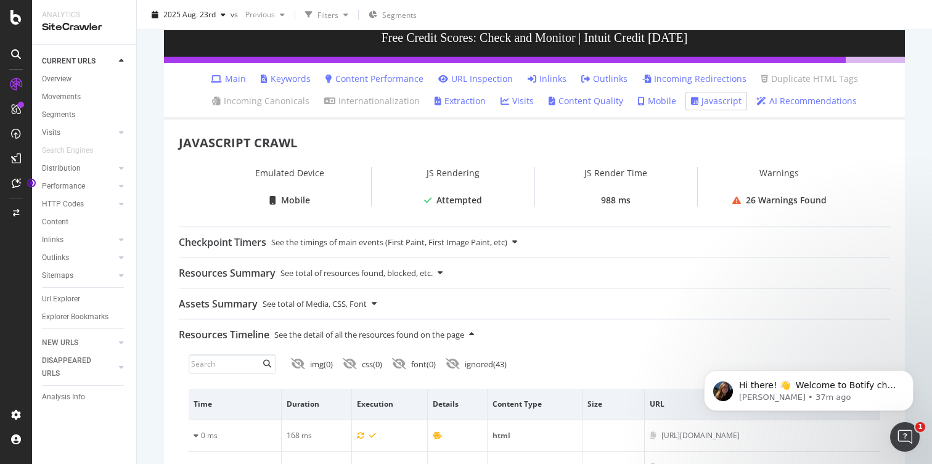
click at [754, 201] on div "26 Warnings Found" at bounding box center [786, 200] width 81 height 12
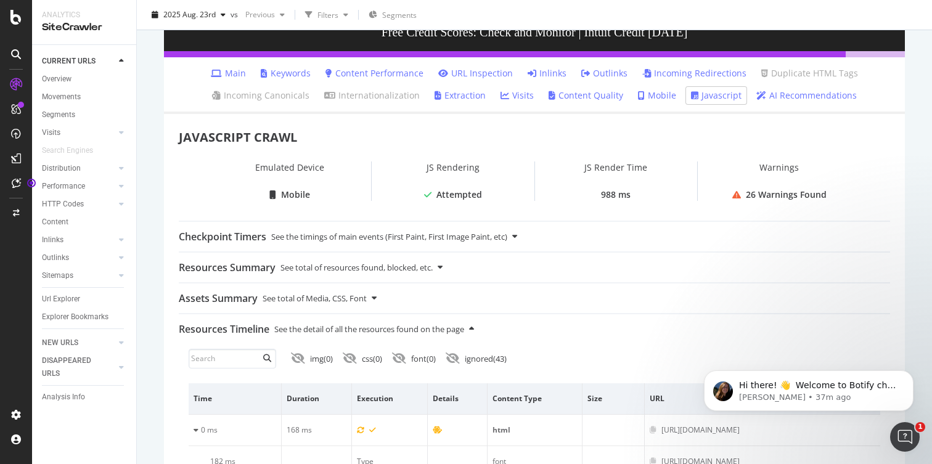
scroll to position [0, 0]
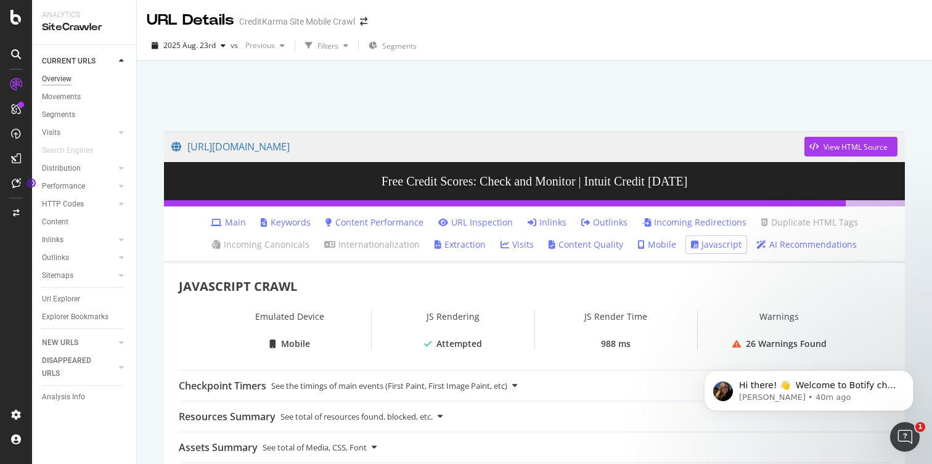
click at [68, 82] on div "Overview" at bounding box center [57, 79] width 30 height 13
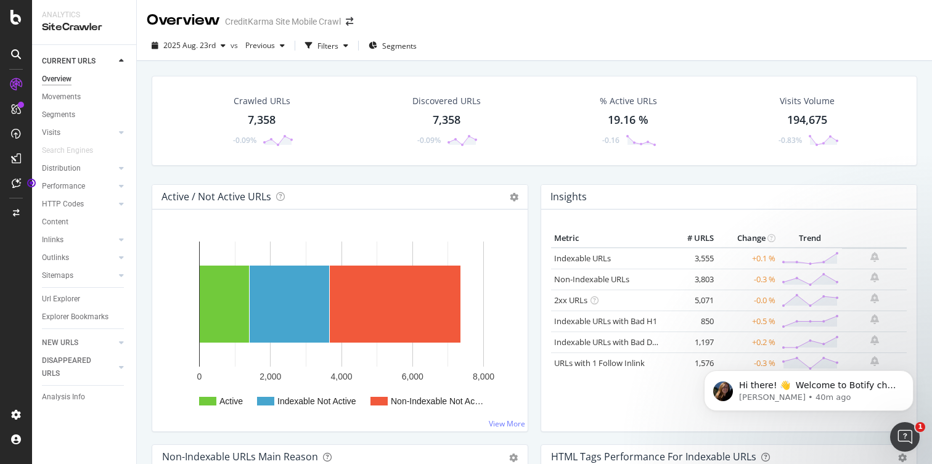
click at [276, 24] on div "CreditKarma Site Mobile Crawl" at bounding box center [283, 21] width 116 height 12
click at [188, 23] on div "Overview" at bounding box center [183, 20] width 73 height 21
click at [75, 99] on div "Movements" at bounding box center [61, 97] width 39 height 13
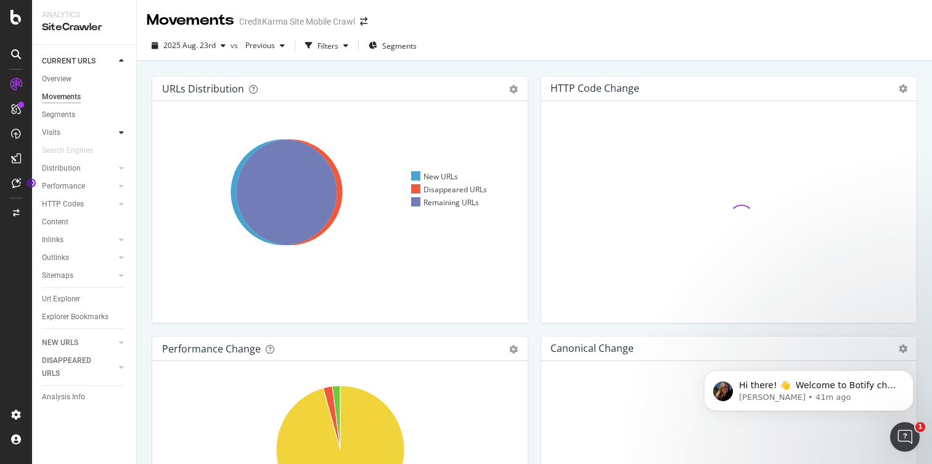
click at [116, 134] on div at bounding box center [121, 132] width 12 height 12
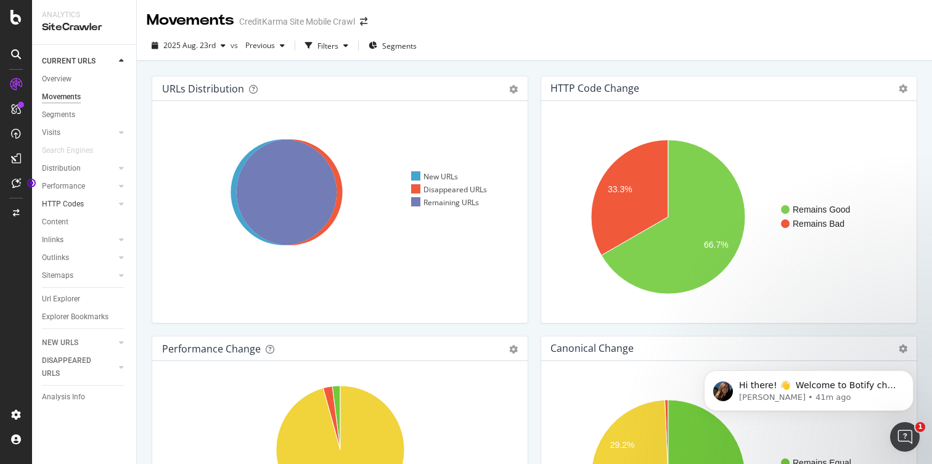
click at [93, 204] on link "HTTP Codes" at bounding box center [78, 204] width 73 height 13
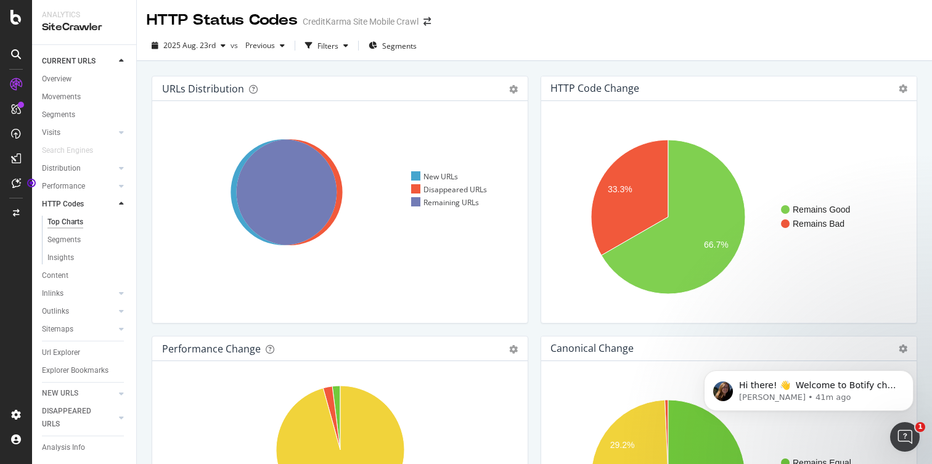
click at [93, 204] on link "HTTP Codes" at bounding box center [78, 204] width 73 height 13
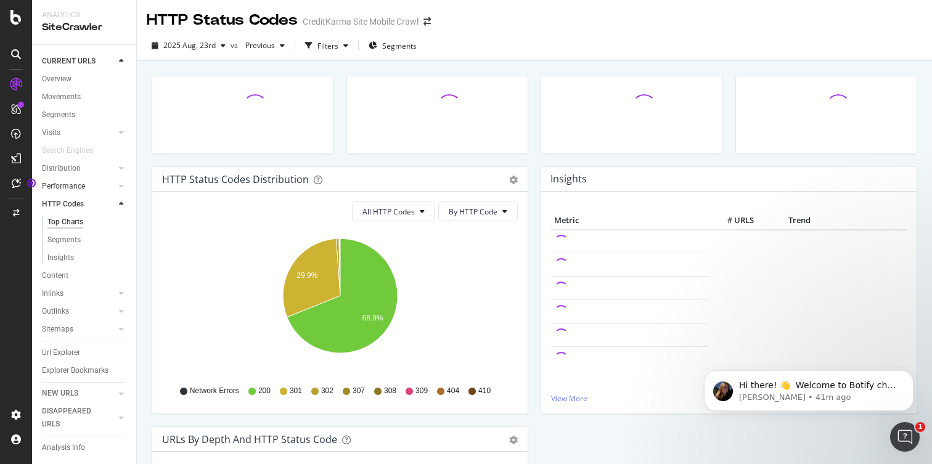
click at [93, 189] on link "Performance" at bounding box center [78, 186] width 73 height 13
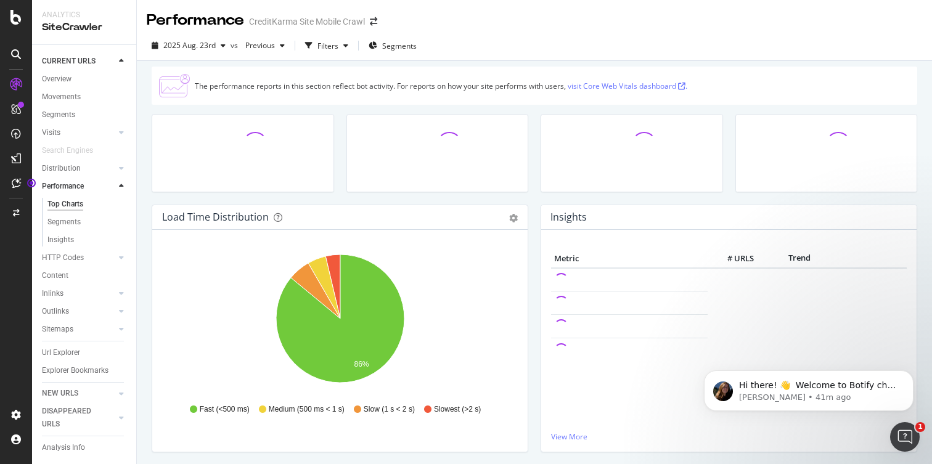
click at [93, 189] on link "Performance" at bounding box center [78, 186] width 73 height 13
click at [97, 170] on link "Distribution" at bounding box center [78, 168] width 73 height 13
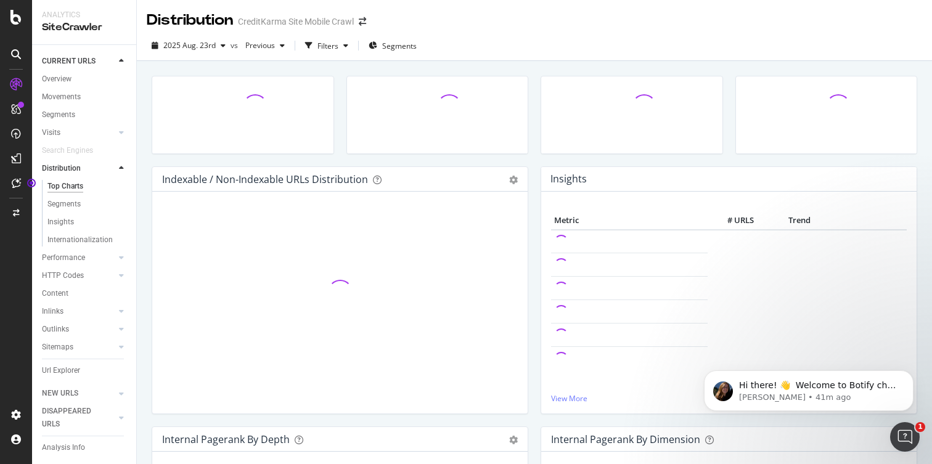
click at [97, 170] on link "Distribution" at bounding box center [78, 168] width 73 height 13
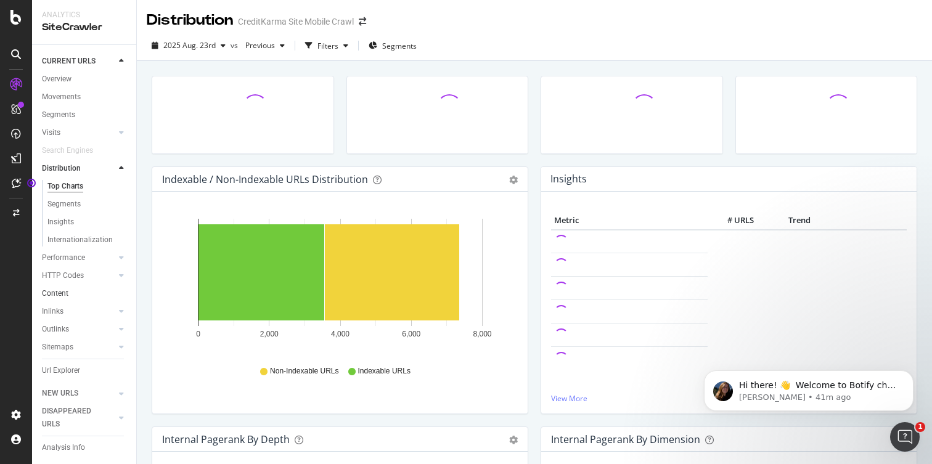
click at [82, 292] on link "Content" at bounding box center [85, 293] width 86 height 13
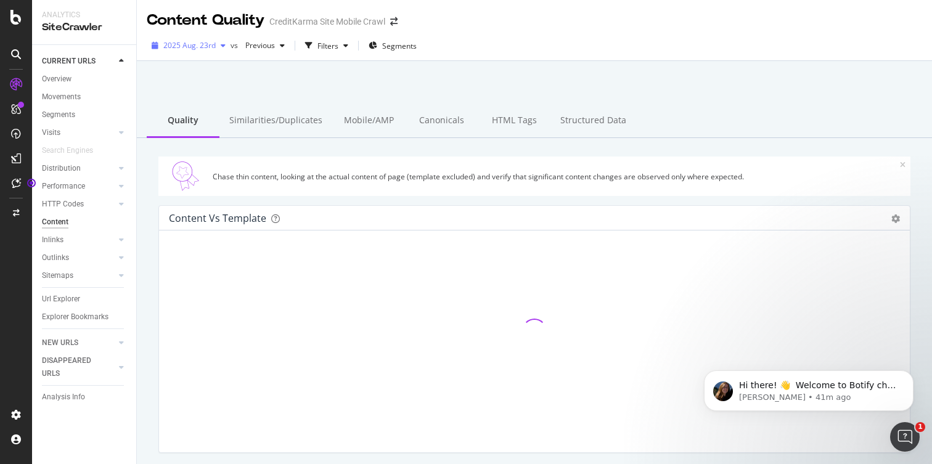
click at [221, 48] on icon "button" at bounding box center [223, 45] width 5 height 7
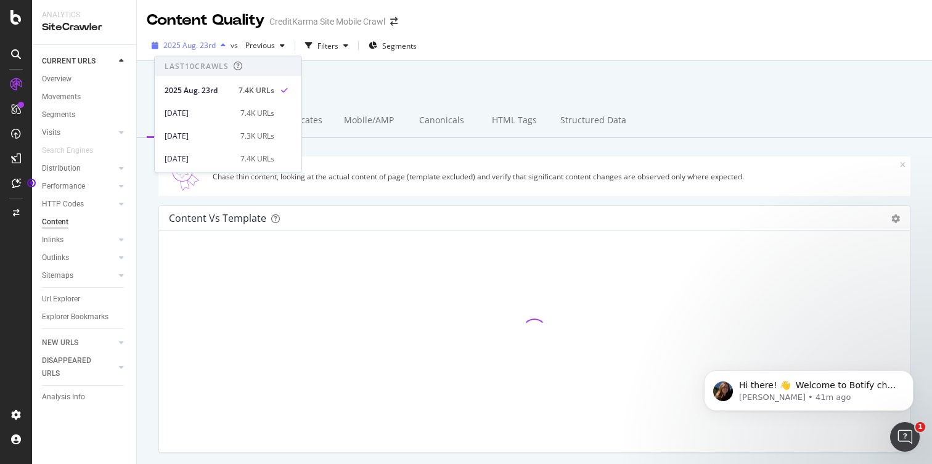
click at [221, 48] on icon "button" at bounding box center [223, 45] width 5 height 7
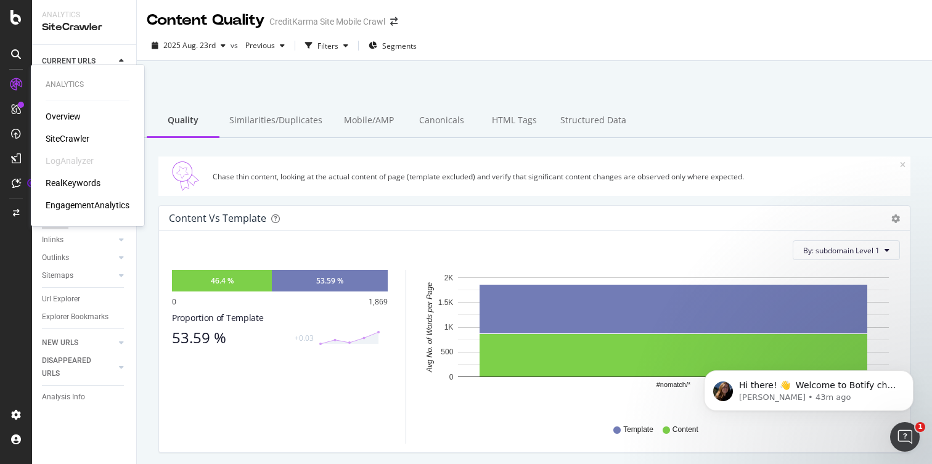
click at [76, 138] on div "SiteCrawler" at bounding box center [68, 139] width 44 height 12
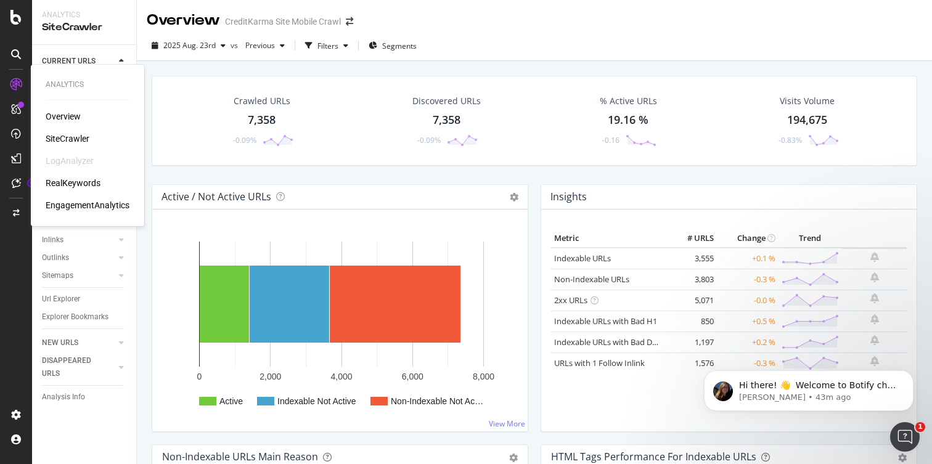
click at [81, 163] on div "LogAnalyzer" at bounding box center [70, 161] width 48 height 12
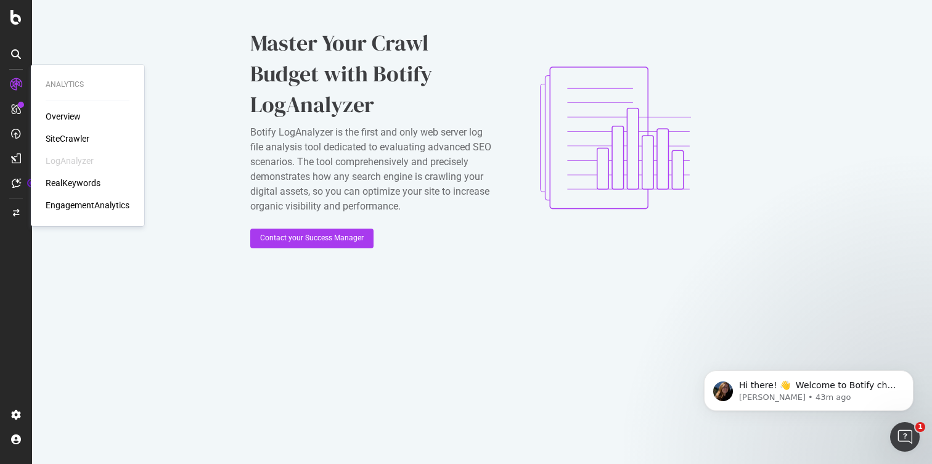
click at [70, 138] on div "SiteCrawler" at bounding box center [68, 139] width 44 height 12
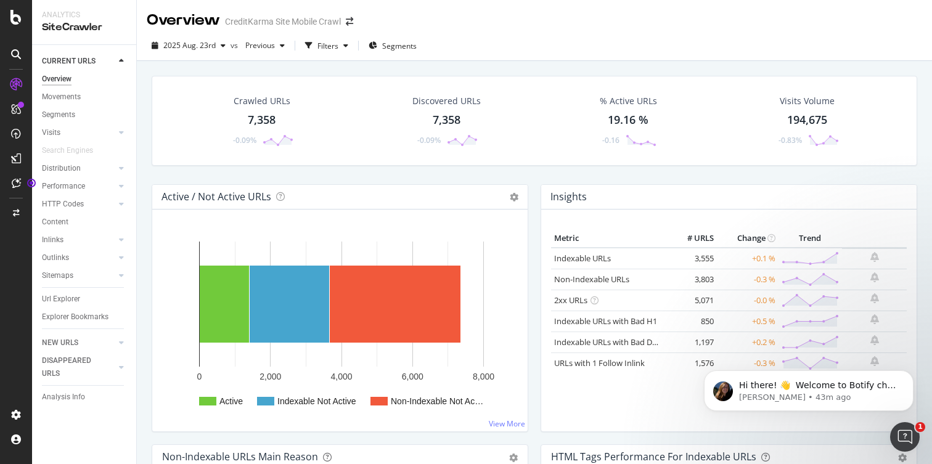
click at [541, 30] on div "Overview CreditKarma Site Mobile Crawl" at bounding box center [535, 15] width 796 height 31
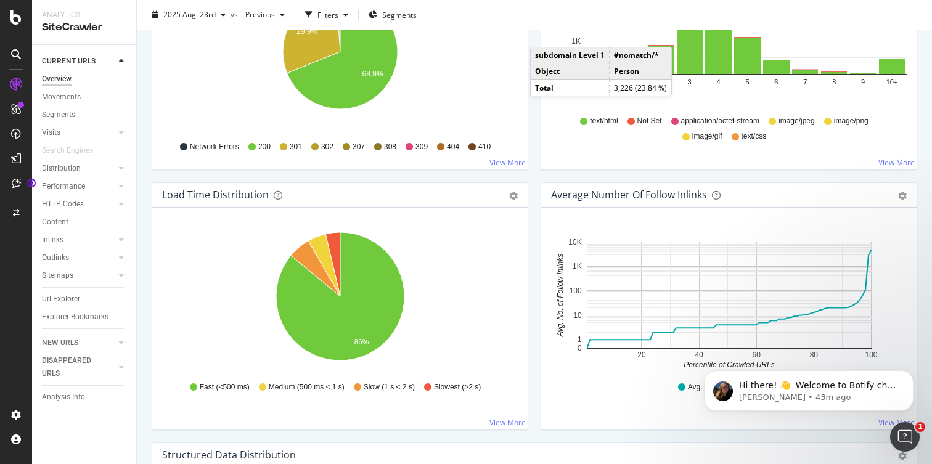
scroll to position [514, 0]
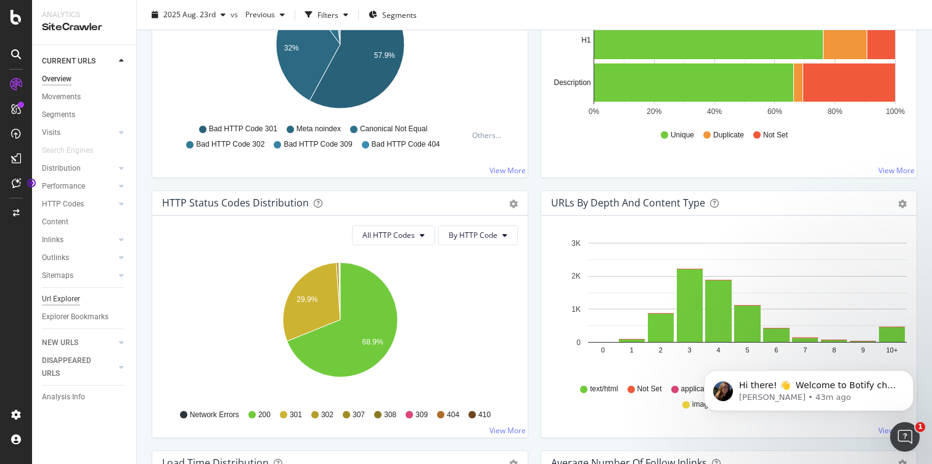
click at [74, 298] on div "Url Explorer" at bounding box center [61, 299] width 38 height 13
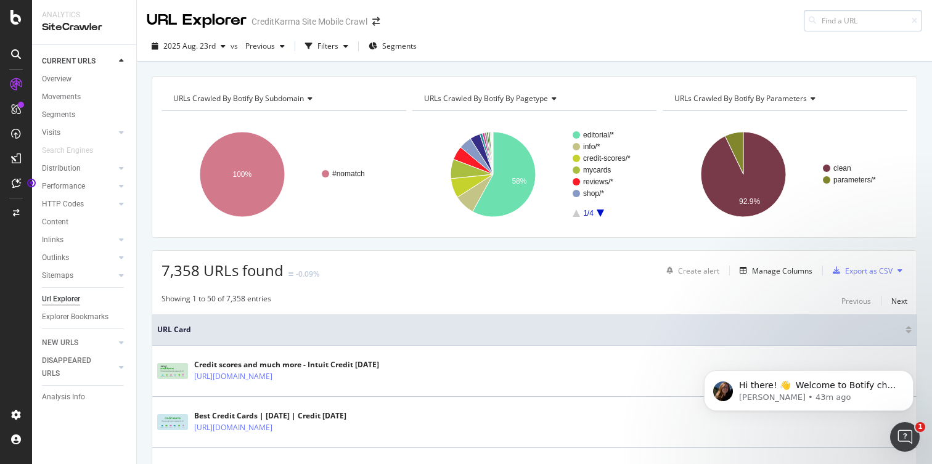
click at [871, 27] on input at bounding box center [863, 21] width 118 height 22
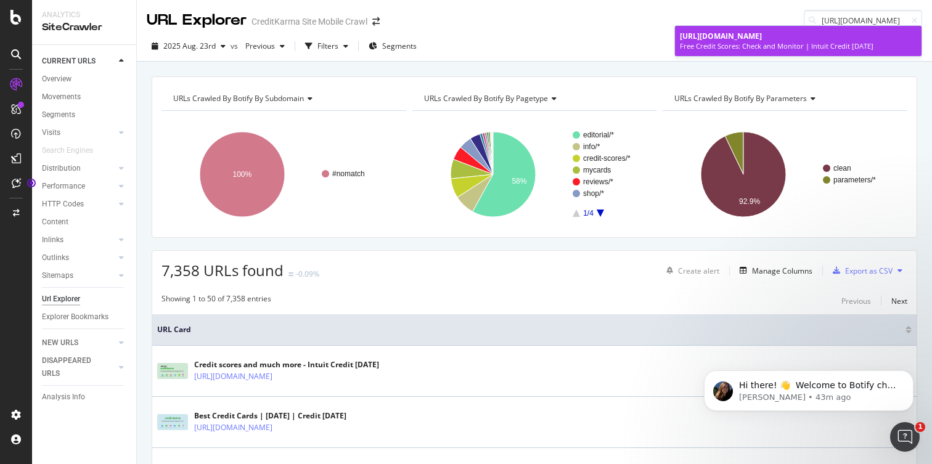
type input "[URL][DOMAIN_NAME]"
click at [762, 38] on span "[URL][DOMAIN_NAME]" at bounding box center [721, 36] width 82 height 10
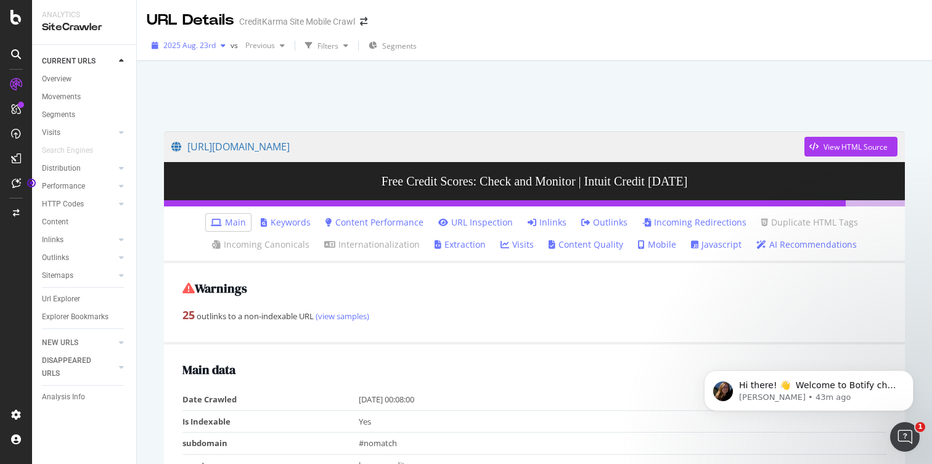
click at [210, 46] on span "2025 Aug. 23rd" at bounding box center [189, 45] width 52 height 10
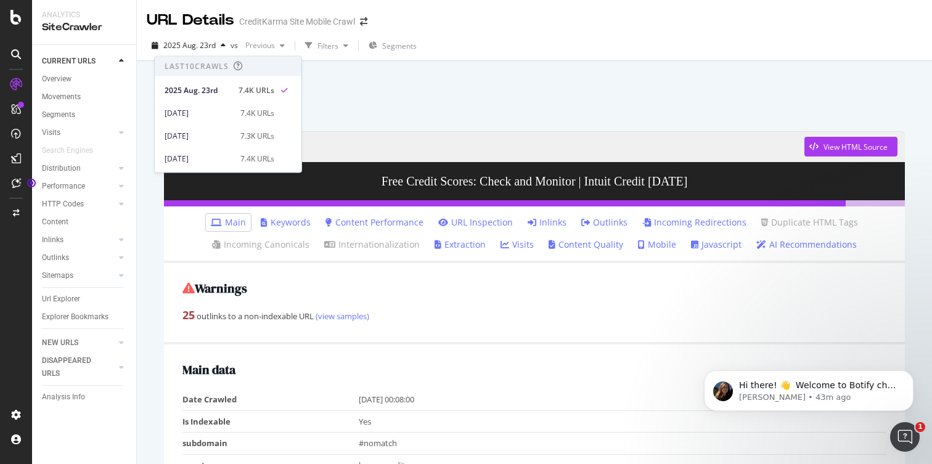
click at [362, 95] on div at bounding box center [535, 93] width 766 height 52
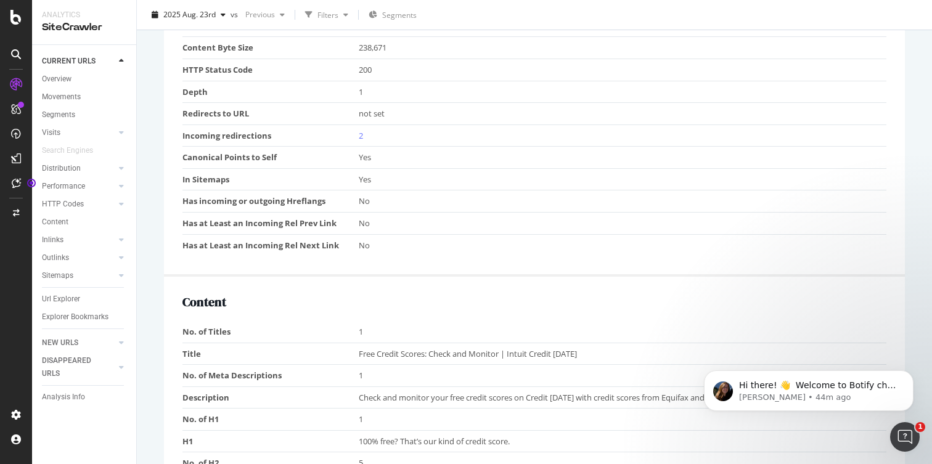
scroll to position [530, 0]
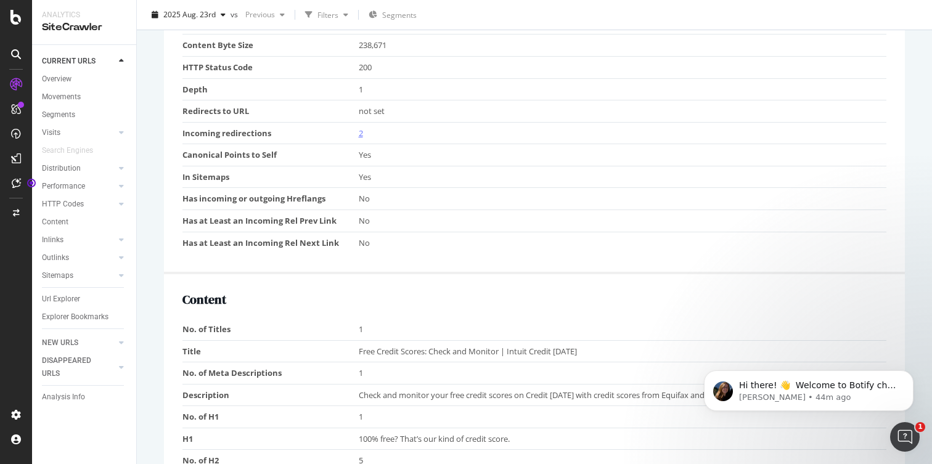
click at [360, 136] on link "2" at bounding box center [361, 133] width 4 height 11
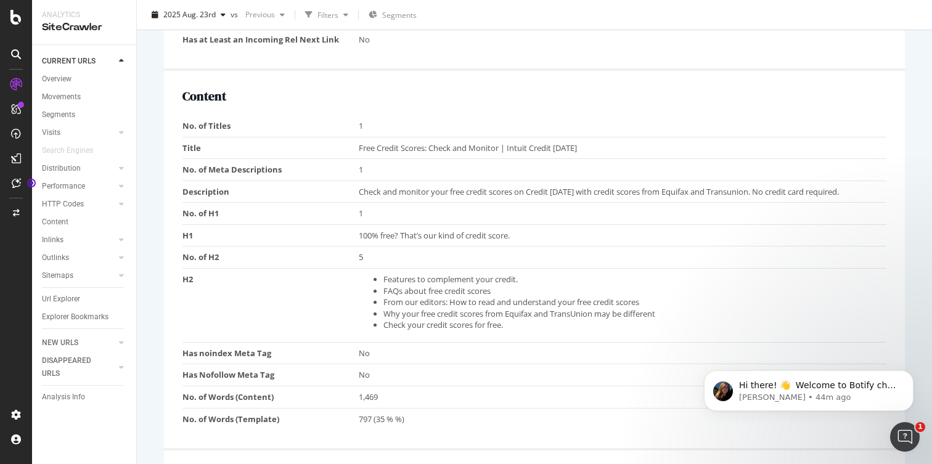
scroll to position [736, 0]
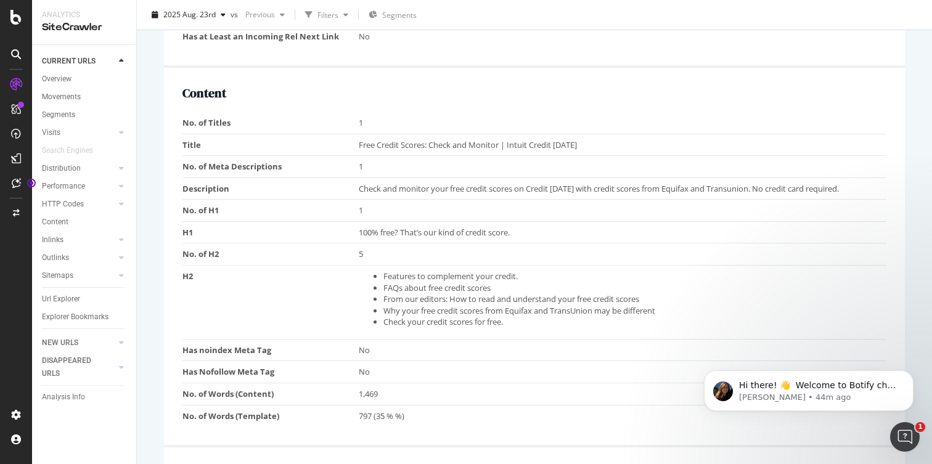
click at [371, 294] on ul "Features to complement your credit. FAQs about free credit scores From our edit…" at bounding box center [620, 299] width 522 height 57
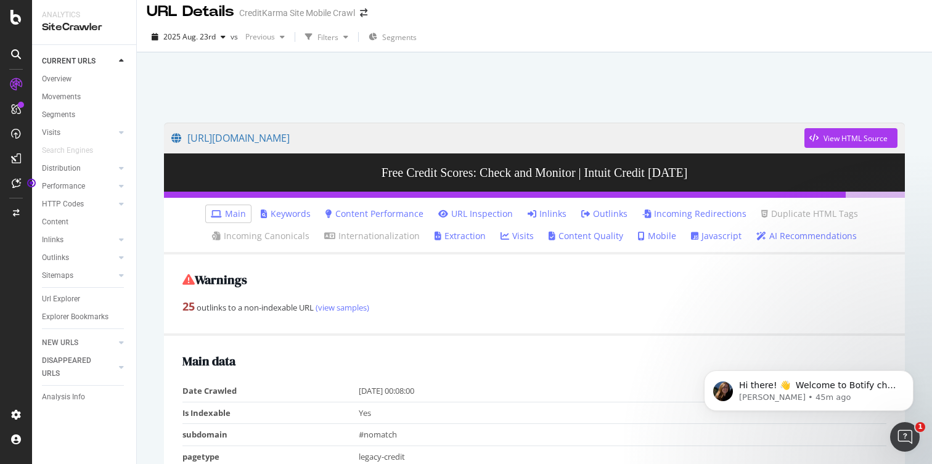
scroll to position [0, 0]
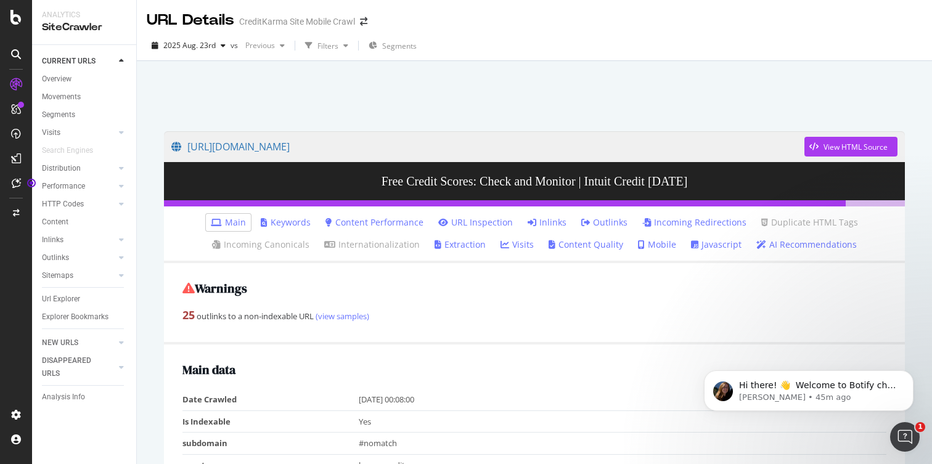
click at [278, 227] on link "Keywords" at bounding box center [286, 222] width 50 height 12
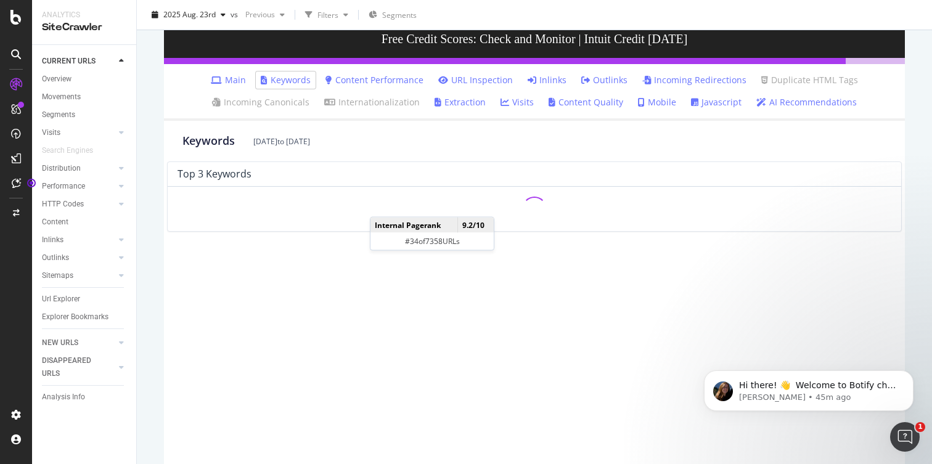
scroll to position [152, 0]
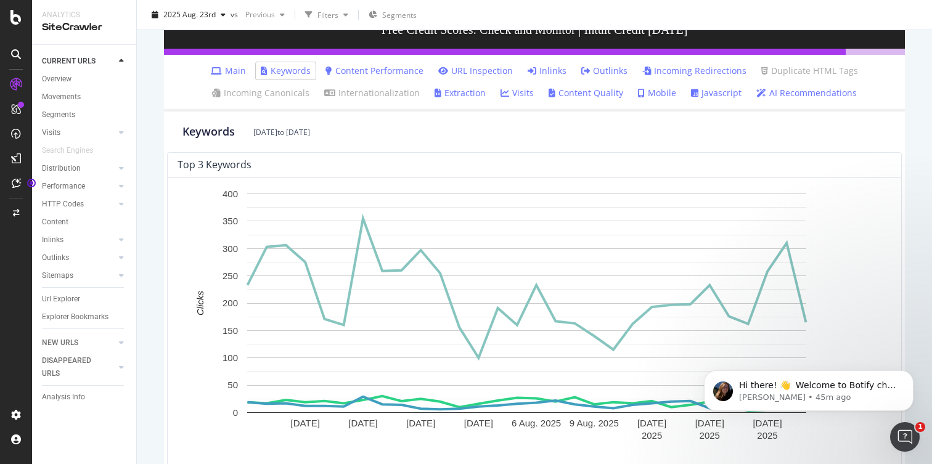
click at [714, 97] on link "Javascript" at bounding box center [716, 93] width 51 height 12
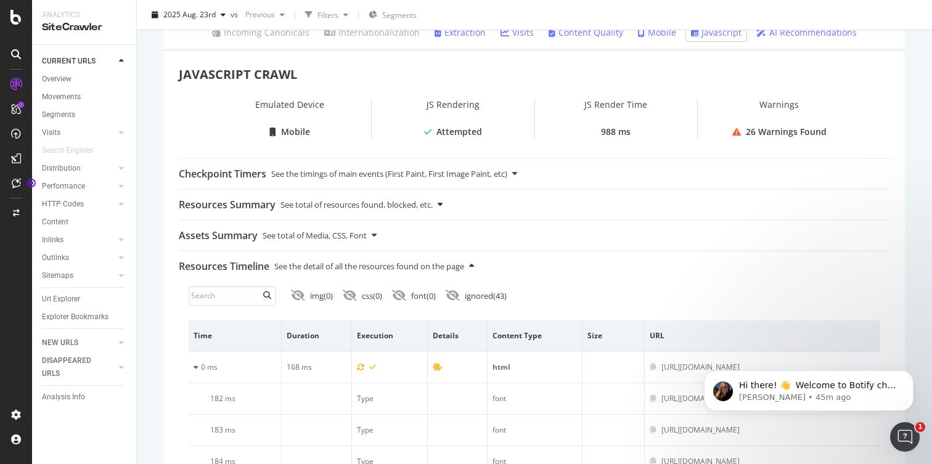
scroll to position [215, 0]
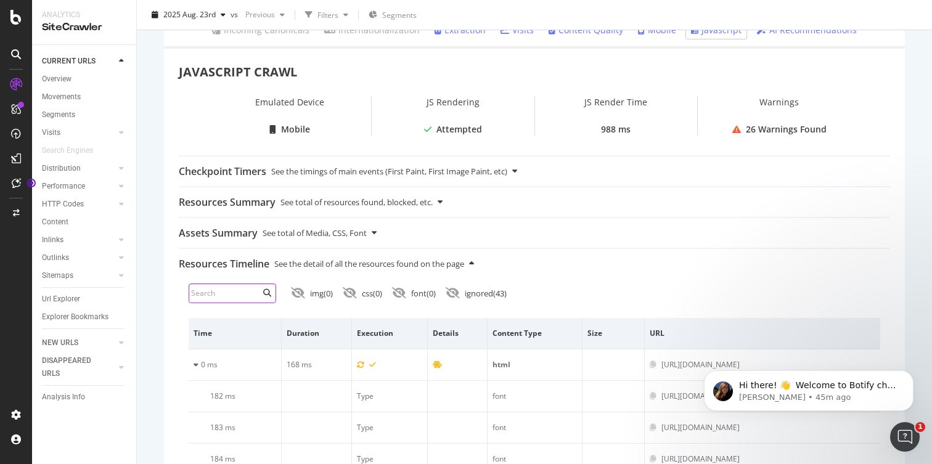
click at [248, 297] on input at bounding box center [233, 294] width 88 height 20
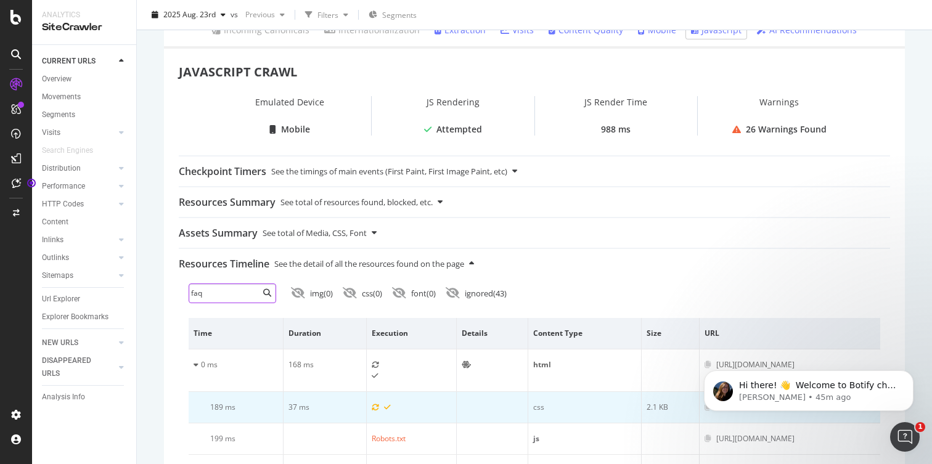
scroll to position [249, 0]
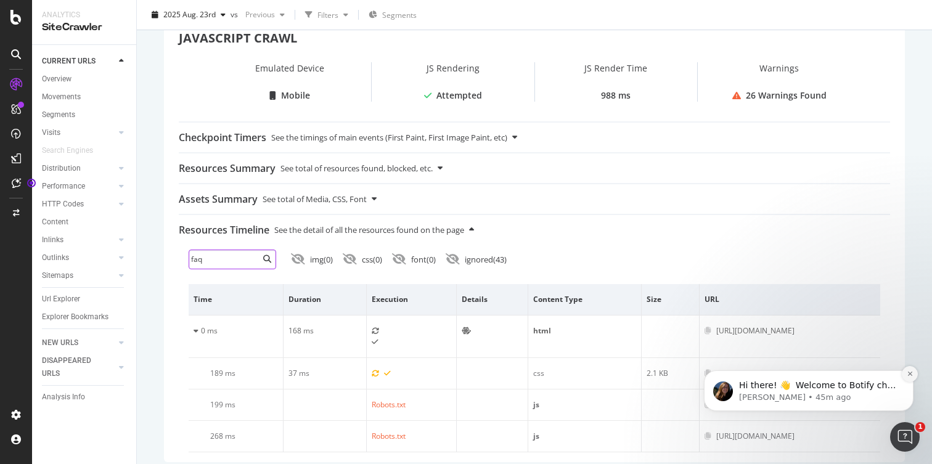
type input "faq"
click at [909, 374] on icon "Dismiss notification" at bounding box center [910, 374] width 7 height 7
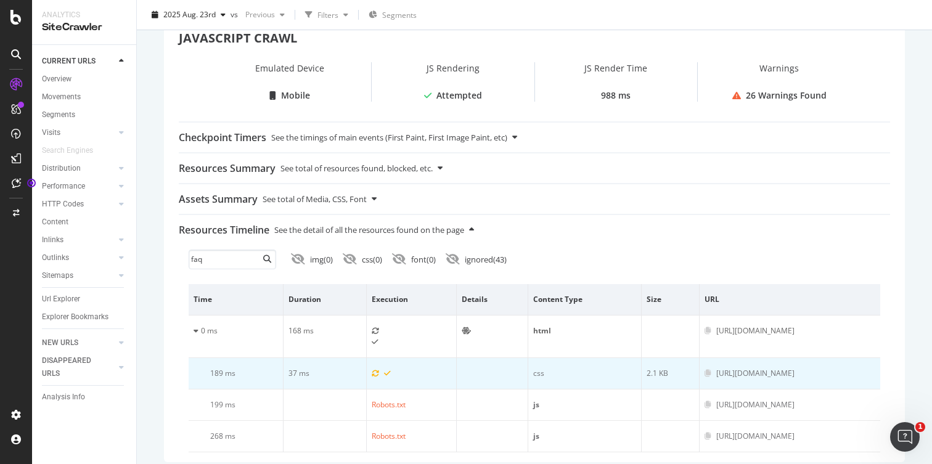
click at [717, 368] on div "[URL][DOMAIN_NAME]" at bounding box center [756, 373] width 78 height 11
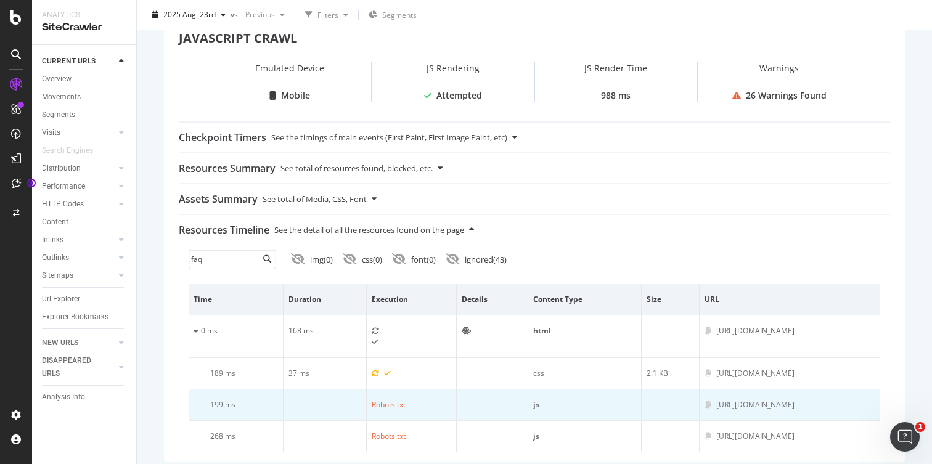
click at [717, 400] on div "[URL][DOMAIN_NAME]" at bounding box center [756, 405] width 78 height 11
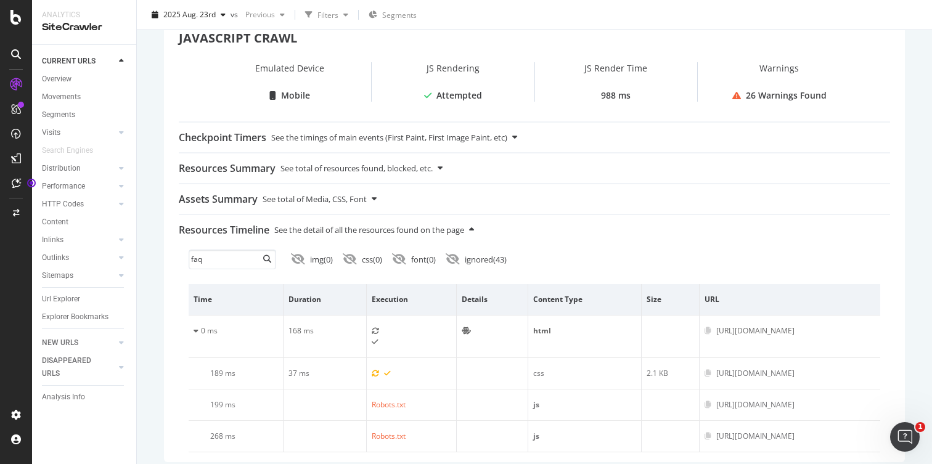
scroll to position [0, 0]
